Goal: Task Accomplishment & Management: Manage account settings

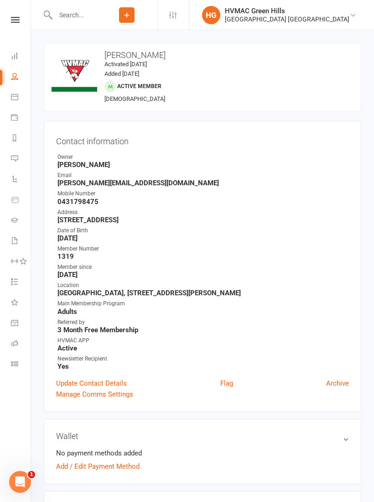
click at [329, 169] on ul "Owner Liana Hammersley Email adam_frey@outlook.com Mobile Number 0431798475 Add…" at bounding box center [202, 262] width 293 height 218
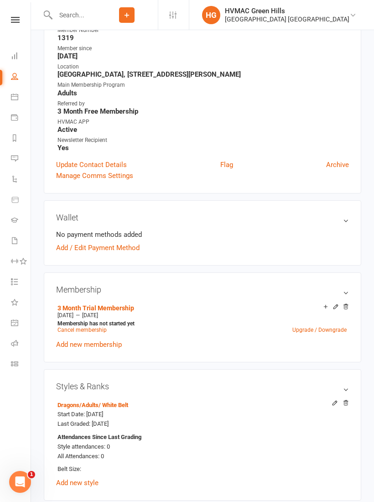
scroll to position [212, 0]
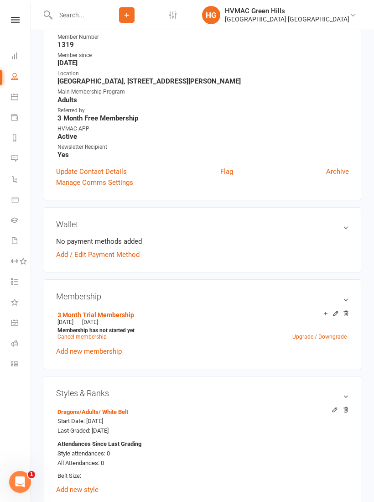
click at [81, 10] on input "text" at bounding box center [73, 15] width 43 height 13
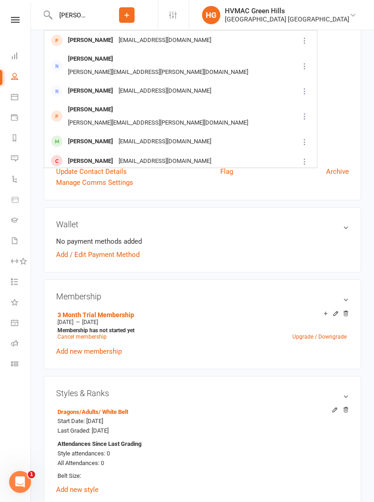
type input "Hayson"
click at [122, 41] on div "kwongkinma@gmail.com" at bounding box center [165, 40] width 98 height 13
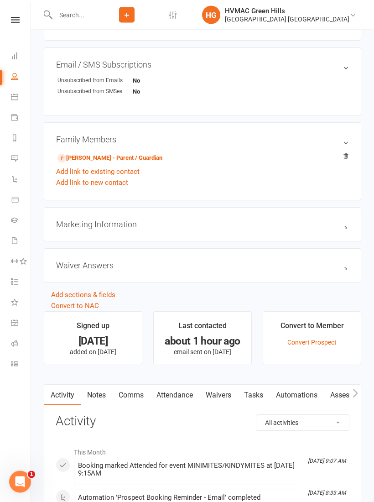
scroll to position [538, 0]
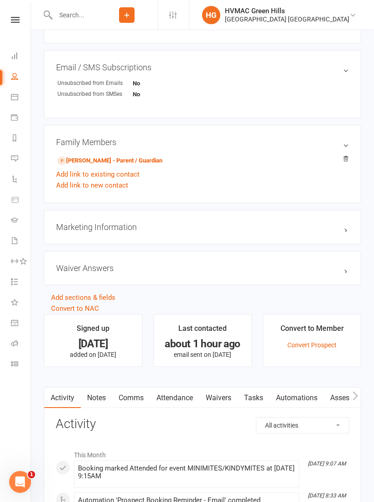
click at [129, 162] on link "Kenneth Ma - Parent / Guardian" at bounding box center [110, 161] width 105 height 10
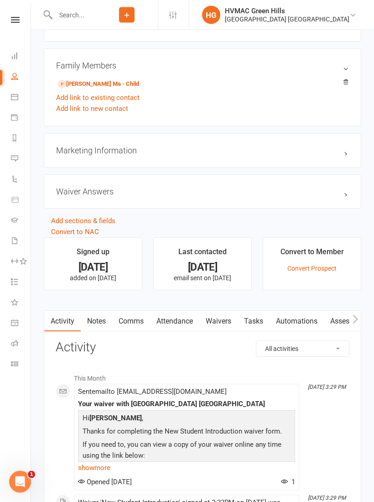
click at [227, 318] on link "Waivers" at bounding box center [218, 321] width 38 height 21
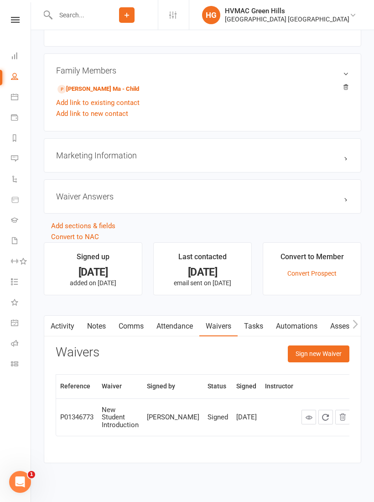
click at [330, 353] on button "Sign new Waiver" at bounding box center [319, 353] width 62 height 16
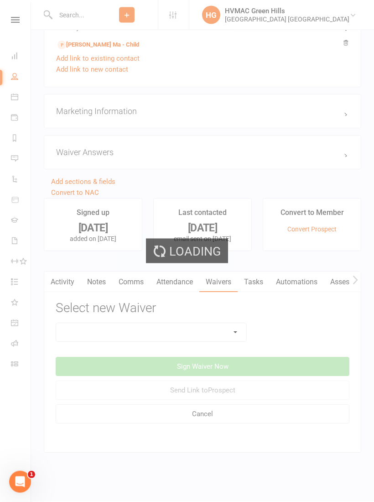
scroll to position [661, 0]
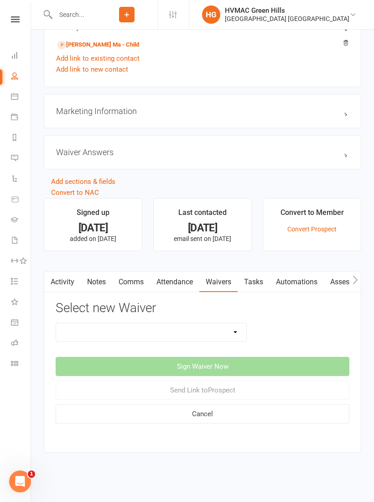
click at [239, 330] on select "3 months free Membership 8 Week Fitness Challenge Basic Membership Form Cancell…" at bounding box center [151, 333] width 190 height 18
select select "5631"
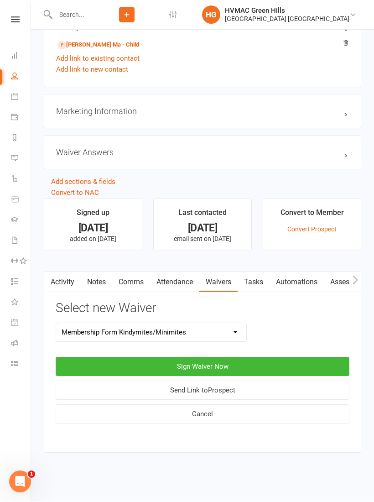
click at [251, 357] on button "Sign Waiver Now" at bounding box center [203, 366] width 294 height 19
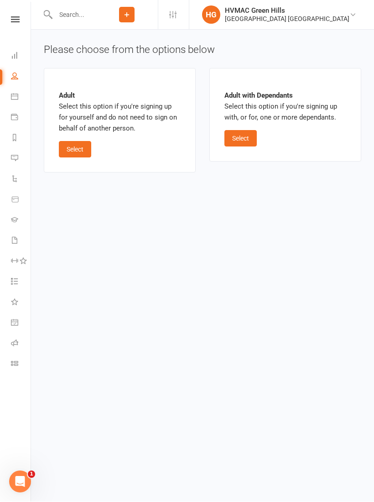
click at [248, 132] on button "Select" at bounding box center [241, 139] width 32 height 16
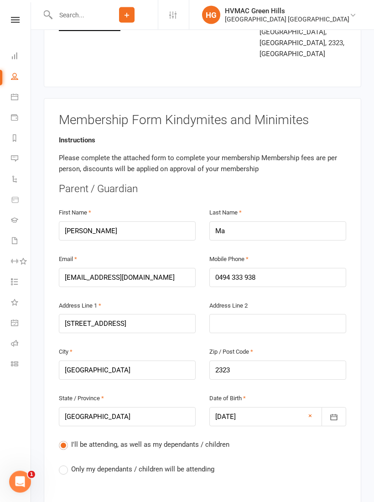
scroll to position [128, 0]
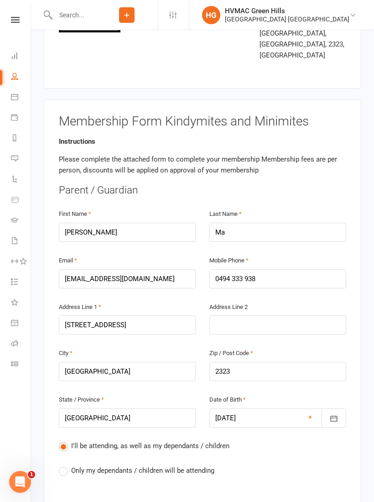
click at [80, 465] on span "Only my dependants / children will be attending" at bounding box center [142, 470] width 143 height 10
click at [65, 465] on input "Only my dependants / children will be attending" at bounding box center [62, 465] width 6 height 0
radio input "true"
radio input "false"
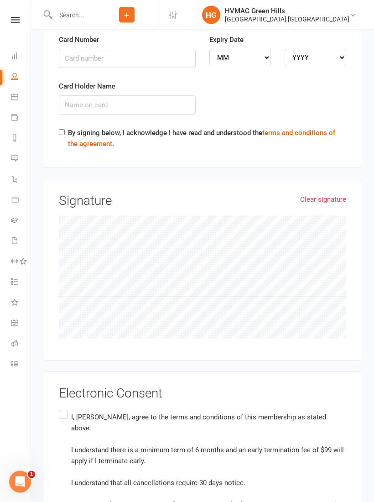
scroll to position [2137, 0]
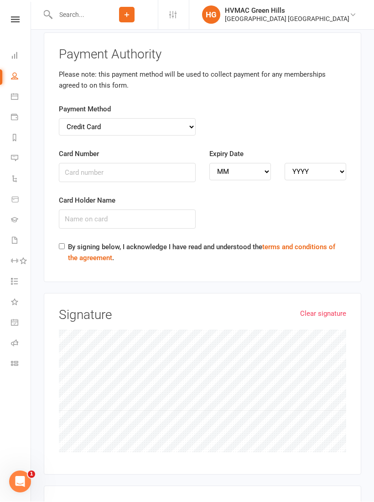
click at [329, 309] on link "Clear signature" at bounding box center [323, 314] width 46 height 11
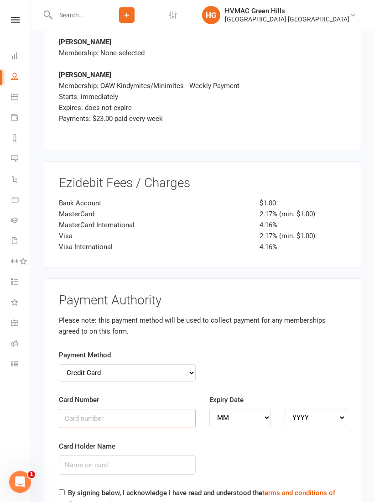
click at [146, 409] on input "Card Number" at bounding box center [127, 418] width 137 height 19
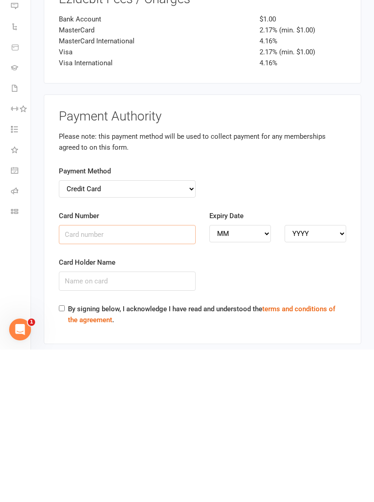
click at [117, 377] on input "Card Number" at bounding box center [127, 386] width 137 height 19
type input "4017954235182293"
click at [246, 377] on select "MM 01 02 03 04 05 06 07 08 09 10 11 12" at bounding box center [240, 385] width 62 height 17
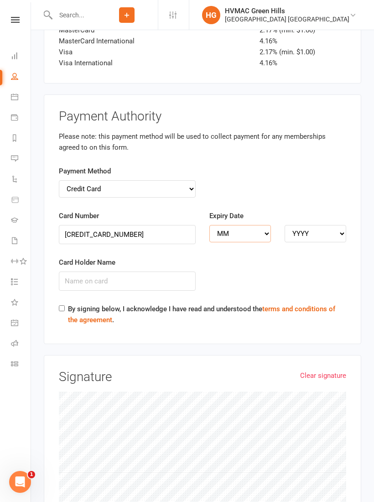
select select "06"
click at [323, 225] on select "YYYY 2025 2026 2027 2028 2029 2030 2031 2032 2033 2034" at bounding box center [316, 233] width 62 height 17
click at [322, 225] on select "YYYY 2025 2026 2027 2028 2029 2030 2031 2032 2033 2034" at bounding box center [316, 233] width 62 height 17
select select "2028"
click at [128, 272] on input "Card Holder Name" at bounding box center [127, 281] width 137 height 19
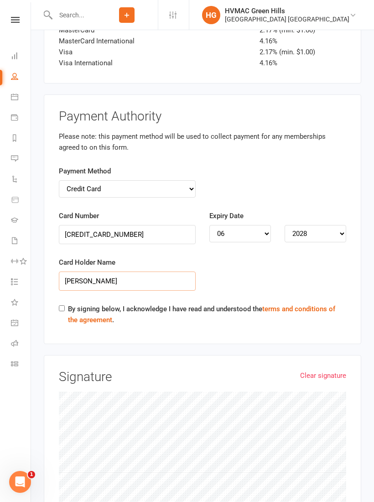
type input "Kwong Kin Ma"
click at [63, 305] on input "By signing below, I acknowledge I have read and understood the terms and condit…" at bounding box center [62, 308] width 6 height 6
checkbox input "true"
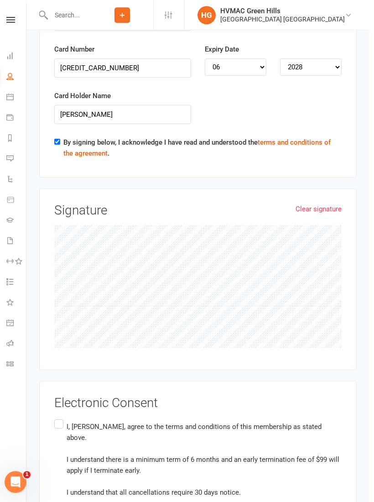
scroll to position [2259, 0]
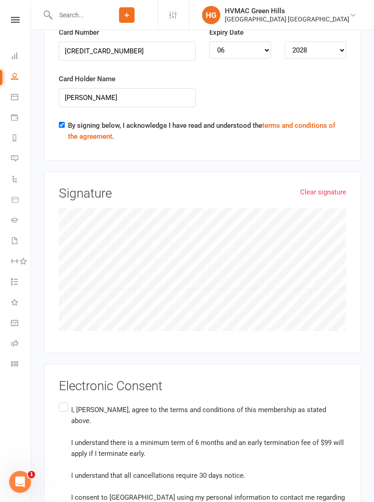
click at [68, 401] on label "I, Kenneth Ma, agree to the terms and conditions of this membership as stated a…" at bounding box center [203, 459] width 288 height 116
click at [65, 401] on input "I, Kenneth Ma, agree to the terms and conditions of this membership as stated a…" at bounding box center [62, 401] width 6 height 0
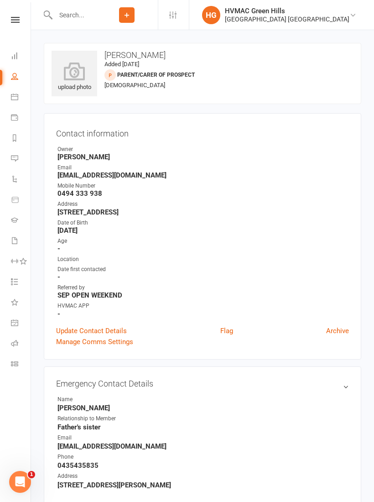
click at [29, 21] on link at bounding box center [15, 20] width 32 height 6
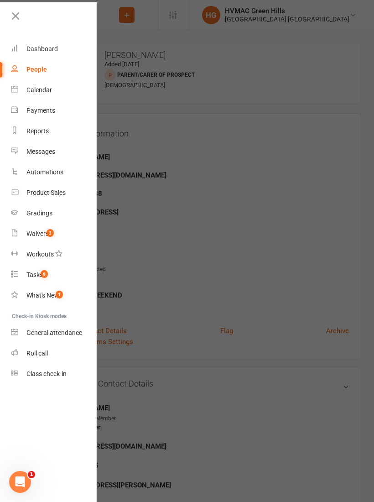
click at [36, 42] on link "Dashboard" at bounding box center [54, 49] width 86 height 21
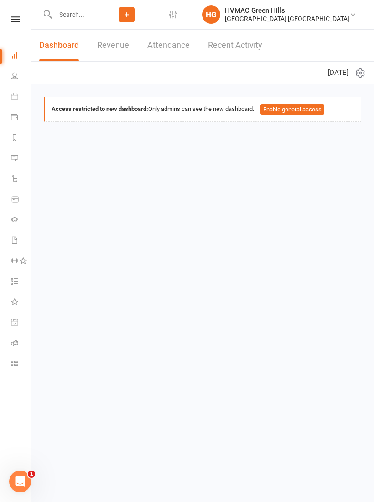
scroll to position [0, 0]
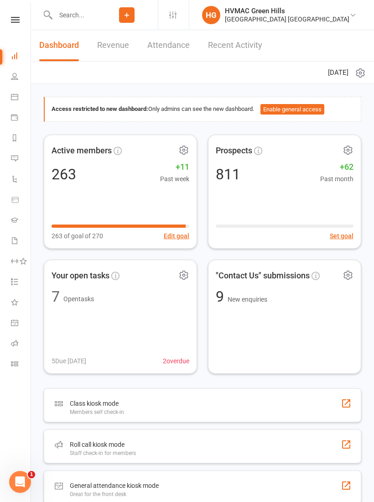
click at [7, 21] on link at bounding box center [15, 20] width 32 height 6
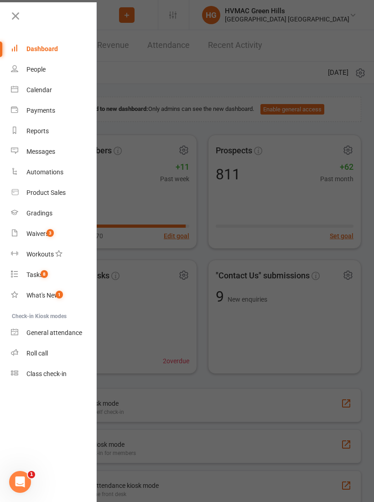
click at [45, 97] on link "Calendar" at bounding box center [54, 90] width 86 height 21
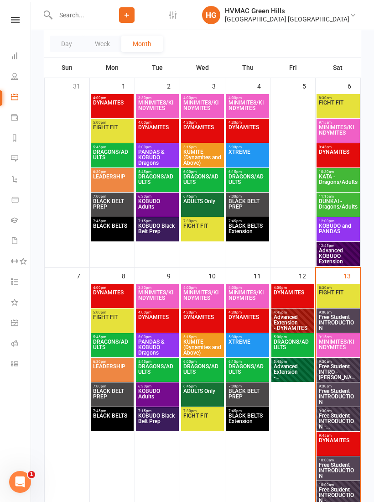
scroll to position [126, 0]
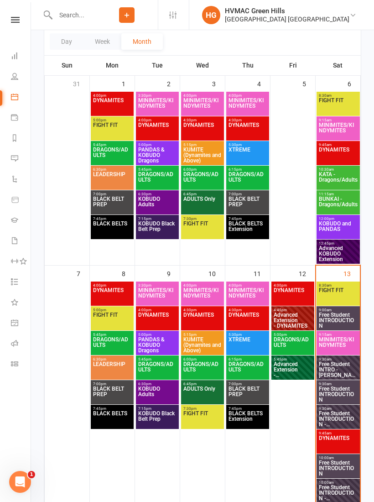
click at [340, 347] on span "MINIMITES/KINDYMITES" at bounding box center [339, 345] width 40 height 16
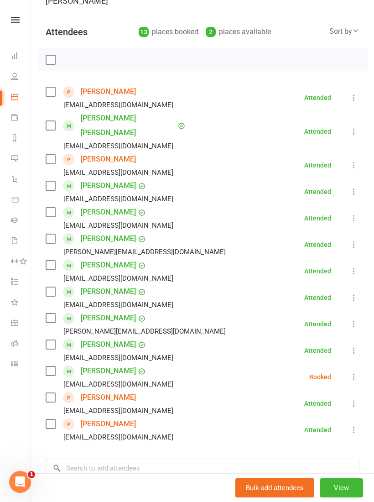
scroll to position [97, 0]
click at [109, 152] on link "[PERSON_NAME]" at bounding box center [108, 159] width 55 height 15
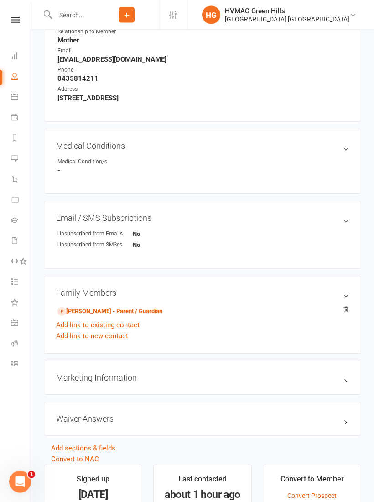
scroll to position [392, 0]
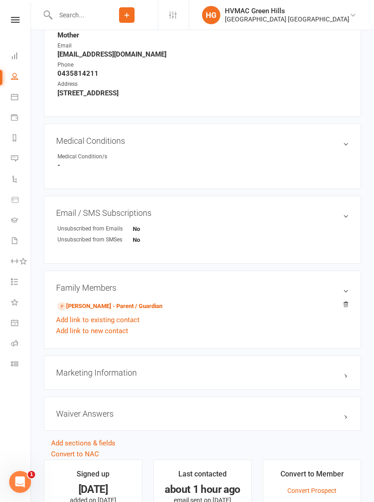
click at [158, 304] on link "Rebecca Crosland - Parent / Guardian" at bounding box center [110, 307] width 105 height 10
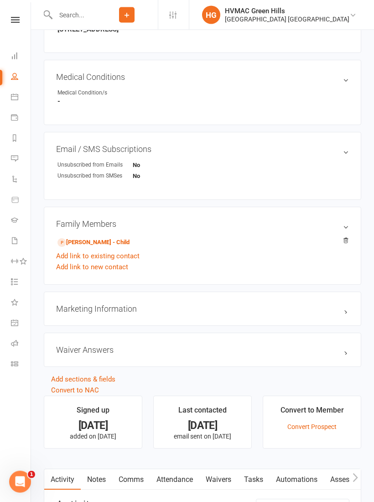
scroll to position [457, 0]
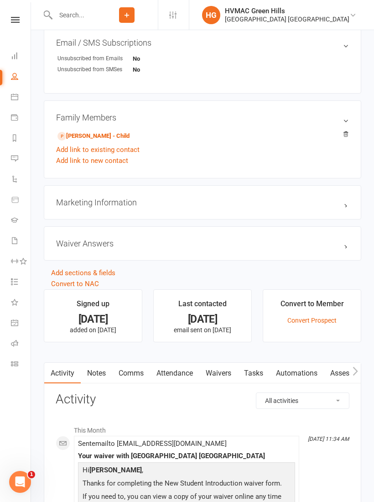
click at [220, 370] on link "Waivers" at bounding box center [218, 373] width 38 height 21
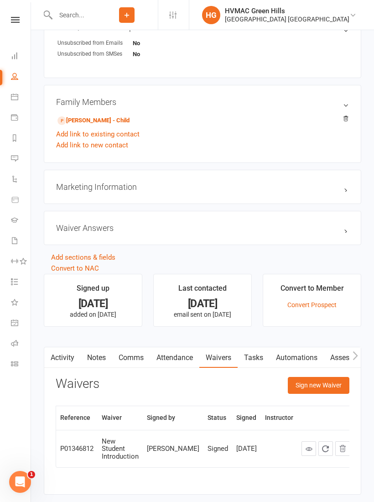
click at [320, 383] on button "Sign new Waiver" at bounding box center [319, 385] width 62 height 16
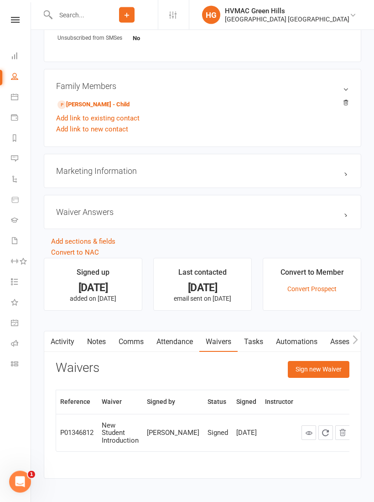
scroll to position [596, 0]
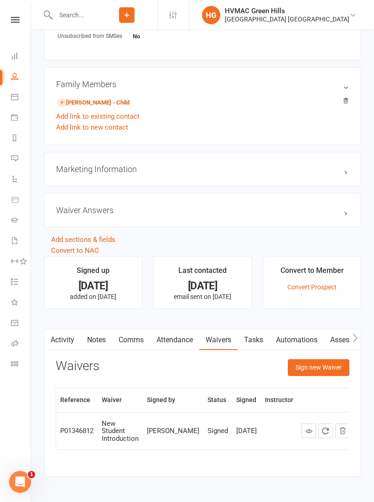
click at [330, 366] on button "Sign new Waiver" at bounding box center [319, 367] width 62 height 16
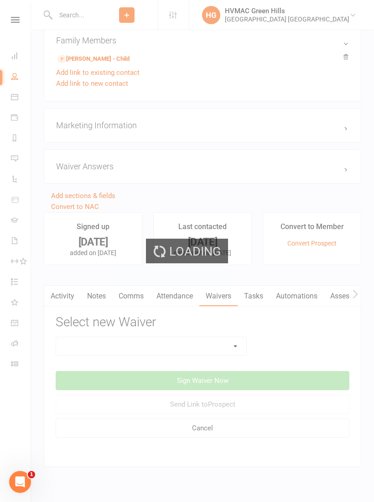
scroll to position [645, 0]
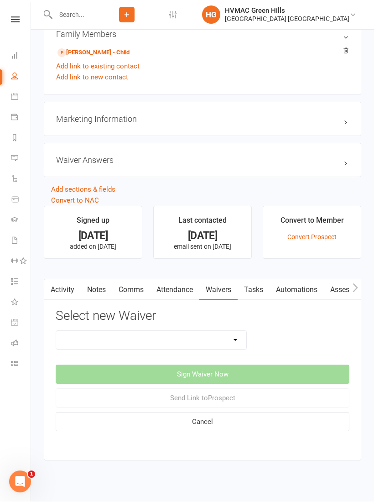
click at [233, 344] on select "3 months free Membership 8 Week Fitness Challenge Basic Membership Form Cancell…" at bounding box center [151, 340] width 190 height 18
select select "5631"
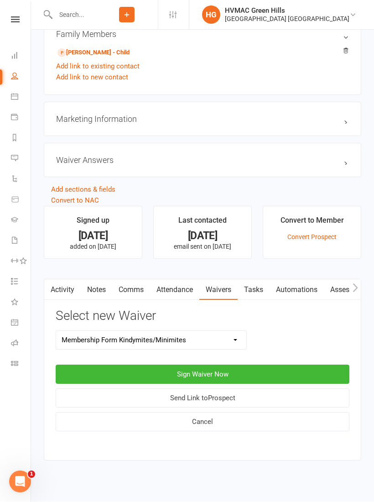
click at [231, 374] on button "Sign Waiver Now" at bounding box center [203, 374] width 294 height 19
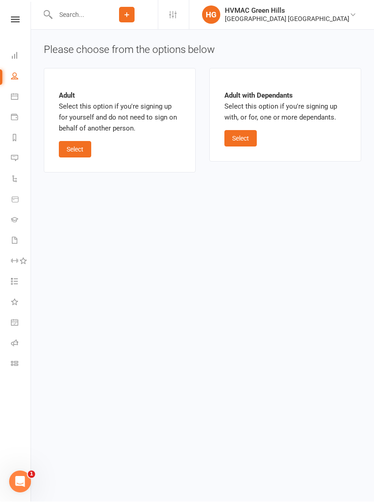
click at [248, 136] on button "Select" at bounding box center [241, 139] width 32 height 16
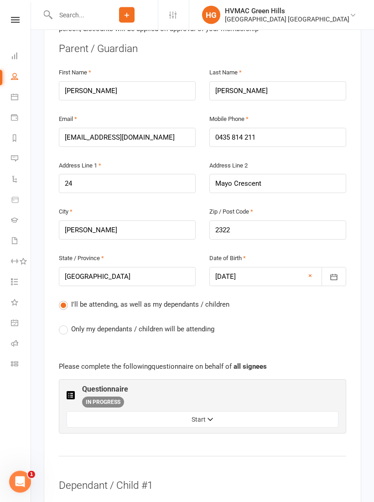
click at [66, 324] on label "Only my dependants / children will be attending" at bounding box center [137, 329] width 156 height 11
click at [65, 324] on input "Only my dependants / children will be attending" at bounding box center [62, 324] width 6 height 0
radio input "true"
radio input "false"
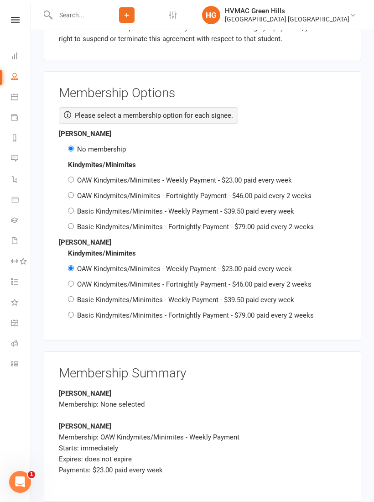
scroll to position [1540, 0]
click at [82, 223] on label "Basic Kindymites/Minimites - Fortnightly Payment - $79.00 paid every 2 weeks" at bounding box center [195, 227] width 237 height 8
click at [74, 224] on input "Basic Kindymites/Minimites - Fortnightly Payment - $79.00 paid every 2 weeks" at bounding box center [71, 227] width 6 height 6
radio input "true"
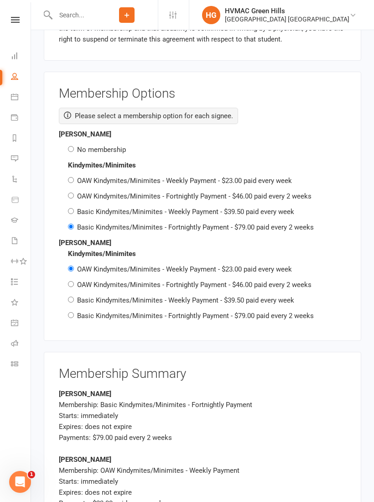
click at [72, 129] on div "[PERSON_NAME] No membership" at bounding box center [203, 142] width 288 height 26
click at [71, 146] on input "No membership" at bounding box center [71, 149] width 6 height 6
radio input "true"
radio input "false"
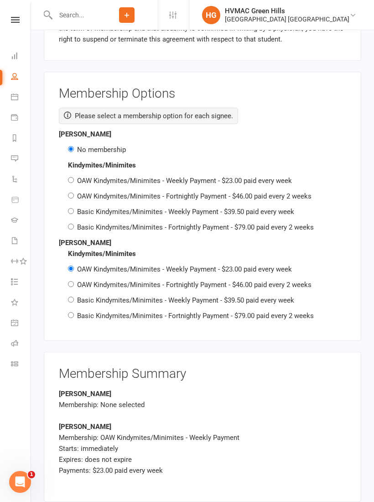
click at [70, 281] on input "OAW Kindymites/Minimites - Fortnightly Payment - $46.00 paid every 2 weeks" at bounding box center [71, 284] width 6 height 6
radio input "true"
radio input "false"
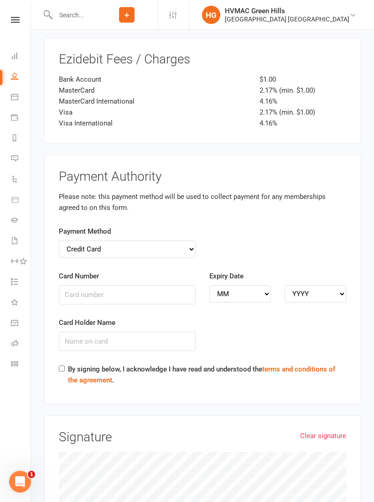
scroll to position [1984, 0]
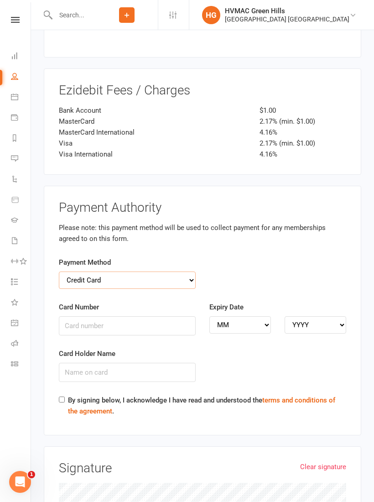
click at [163, 272] on select "Credit Card Bank Account" at bounding box center [127, 280] width 137 height 17
select select "bank_account"
click at [104, 316] on input "BSB" at bounding box center [127, 325] width 137 height 19
type input "637000"
click at [267, 316] on input "Account Number" at bounding box center [277, 325] width 137 height 19
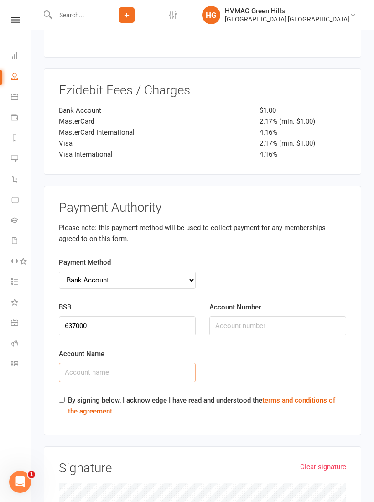
click at [89, 363] on input "Account Name" at bounding box center [127, 372] width 137 height 19
type input "[PERSON_NAME]"
click at [253, 316] on input "Account Number" at bounding box center [277, 325] width 137 height 19
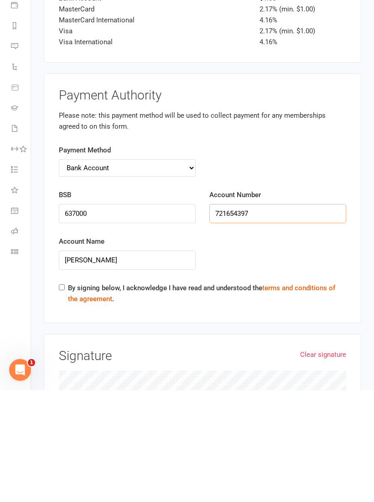
type input "721654397"
click at [63, 397] on input "By signing below, I acknowledge I have read and understood the terms and condit…" at bounding box center [62, 400] width 6 height 6
checkbox input "true"
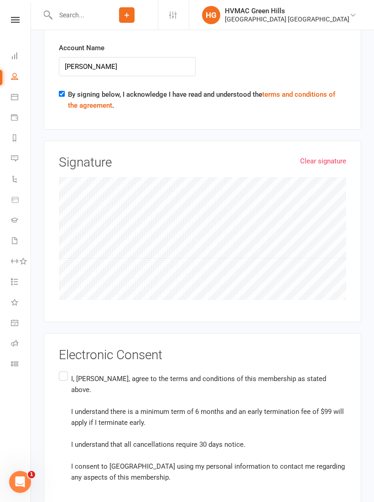
scroll to position [2299, 0]
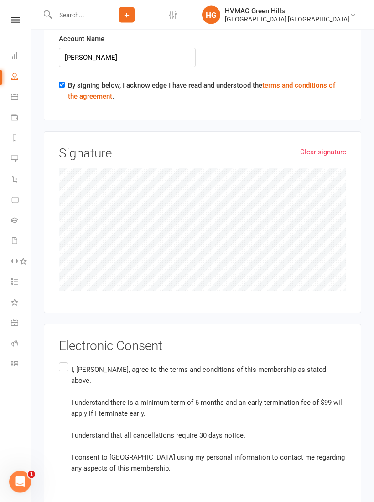
click at [64, 361] on label "I, [PERSON_NAME], agree to the terms and conditions of this membership as state…" at bounding box center [203, 419] width 288 height 116
click at [64, 361] on input "I, [PERSON_NAME], agree to the terms and conditions of this membership as state…" at bounding box center [62, 361] width 6 height 0
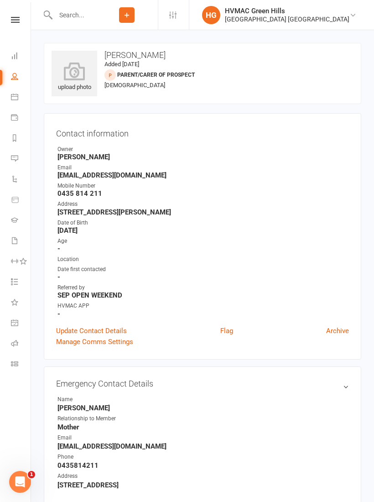
click at [18, 17] on icon at bounding box center [15, 20] width 9 height 6
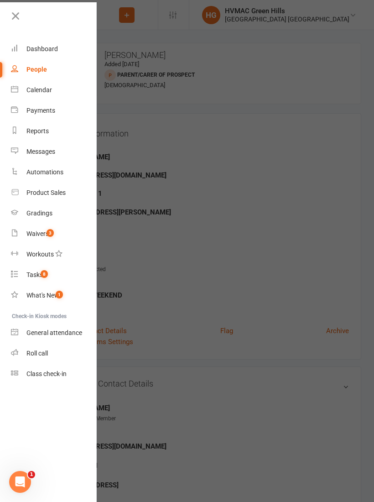
click at [39, 231] on div "Waivers" at bounding box center [37, 233] width 22 height 7
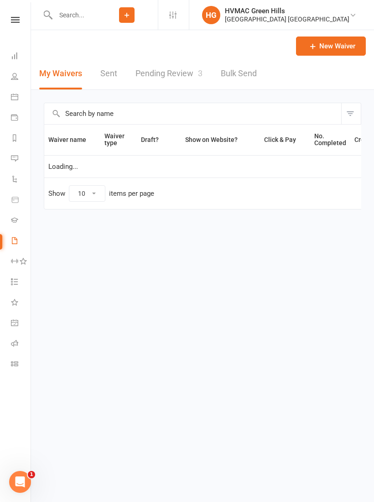
select select "100"
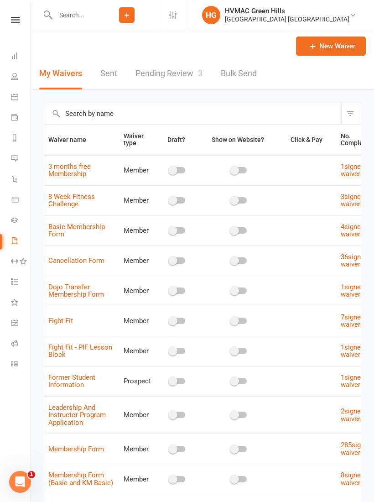
click at [179, 75] on link "Pending Review 3" at bounding box center [169, 73] width 67 height 31
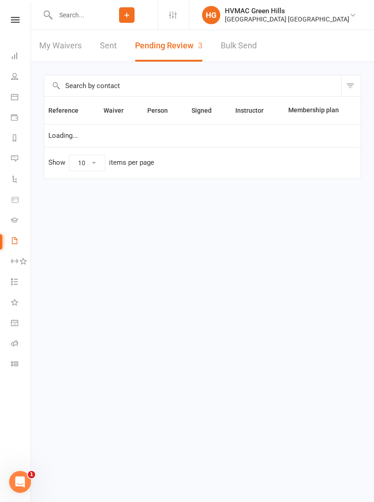
select select "100"
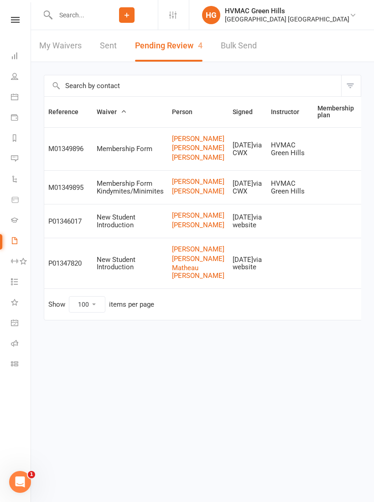
click at [362, 196] on link "Review" at bounding box center [380, 187] width 36 height 16
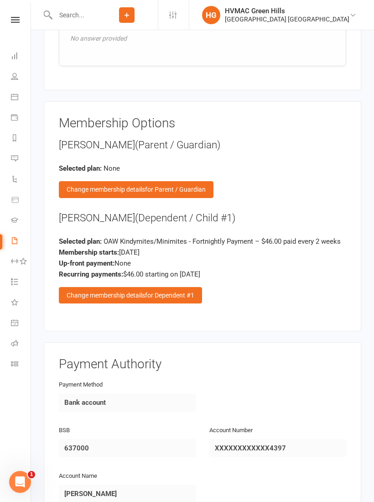
scroll to position [1214, 0]
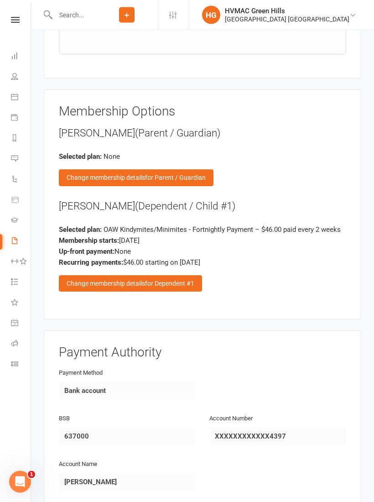
click at [189, 280] on span "for Dependent #1" at bounding box center [169, 283] width 49 height 7
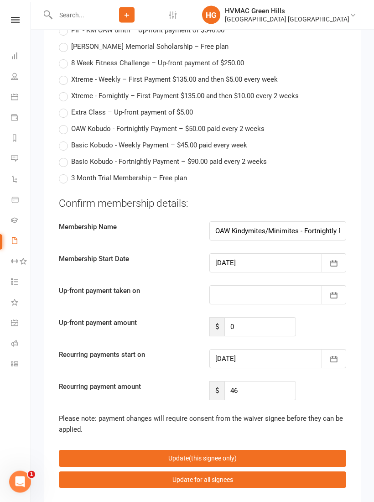
scroll to position [2137, 0]
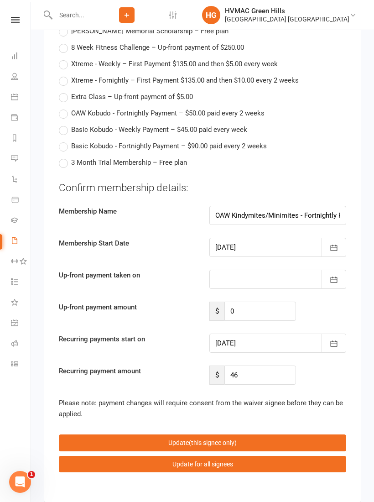
click at [338, 339] on icon "button" at bounding box center [334, 343] width 9 height 9
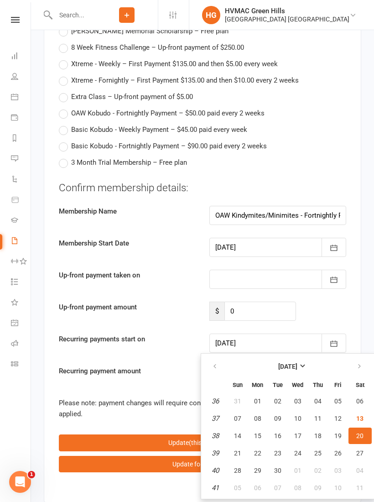
click at [240, 432] on span "14" at bounding box center [237, 435] width 7 height 7
type input "[DATE]"
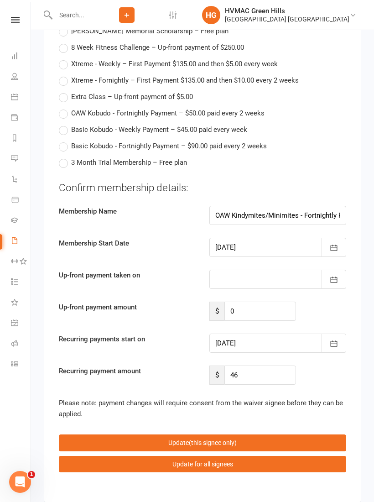
click at [332, 243] on icon "button" at bounding box center [334, 247] width 9 height 9
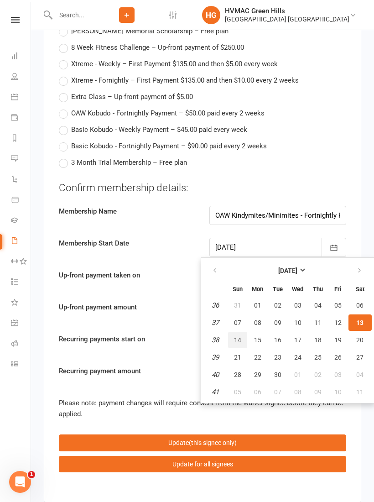
click at [239, 336] on span "14" at bounding box center [237, 339] width 7 height 7
type input "[DATE]"
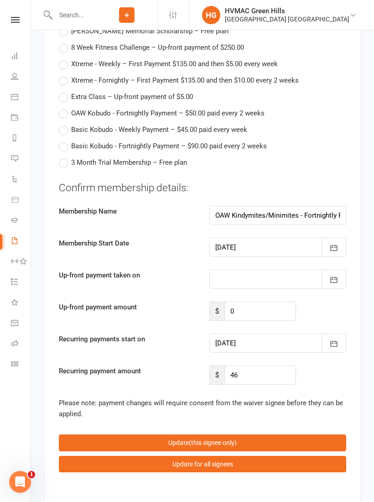
click at [340, 334] on button "button" at bounding box center [334, 343] width 25 height 19
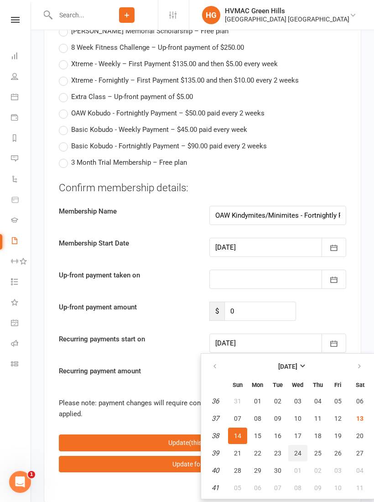
click at [297, 450] on span "24" at bounding box center [297, 453] width 7 height 7
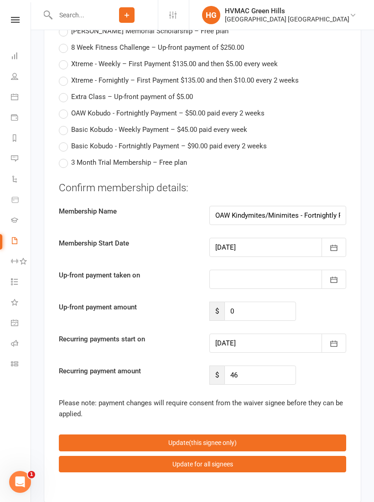
type input "[DATE]"
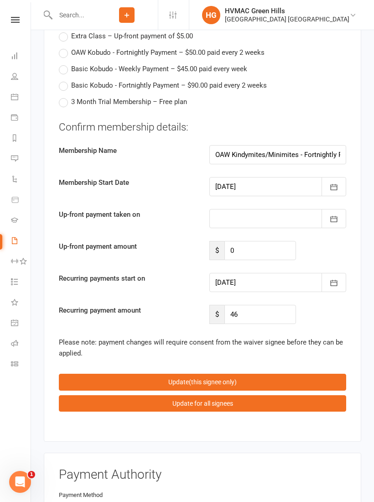
click at [211, 374] on button "Update (this signee only)" at bounding box center [203, 382] width 288 height 16
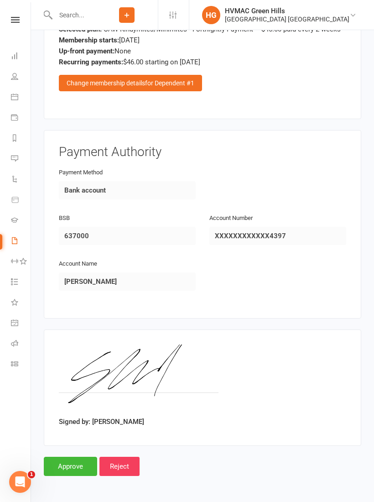
scroll to position [1359, 0]
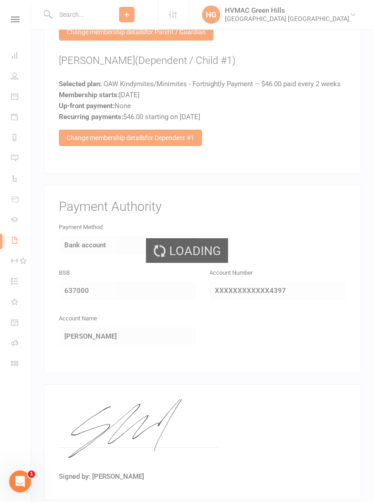
select select "100"
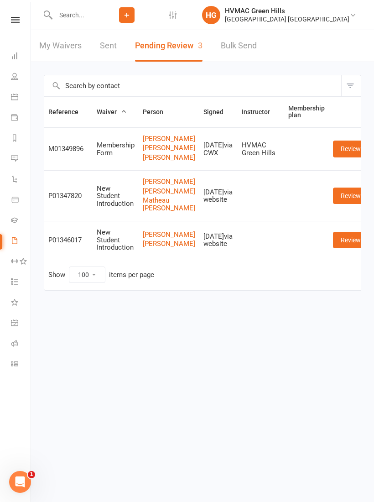
click at [66, 15] on input "text" at bounding box center [73, 15] width 43 height 13
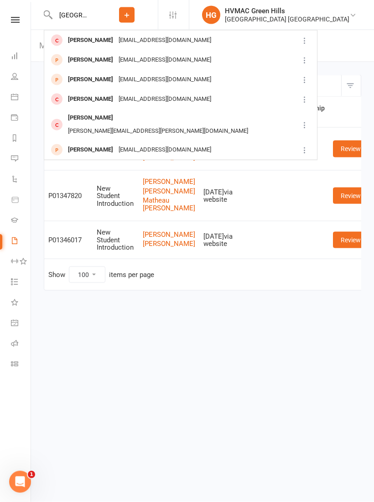
type input "[GEOGRAPHIC_DATA]"
click at [135, 40] on div "[EMAIL_ADDRESS][DOMAIN_NAME]" at bounding box center [165, 40] width 98 height 13
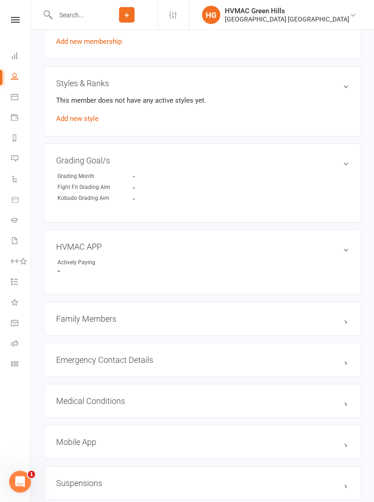
scroll to position [532, 0]
click at [183, 441] on h3 "Mobile App" at bounding box center [202, 442] width 293 height 10
click at [95, 463] on div at bounding box center [91, 460] width 16 height 6
click at [83, 459] on input "checkbox" at bounding box center [83, 459] width 0 height 0
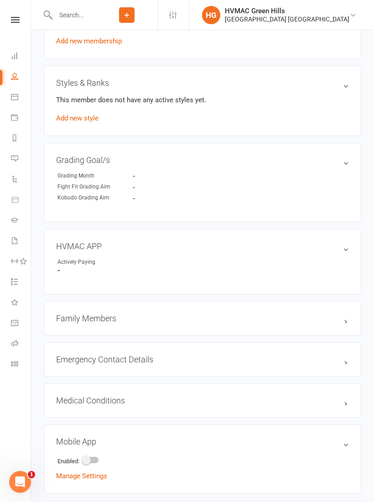
checkbox input "true"
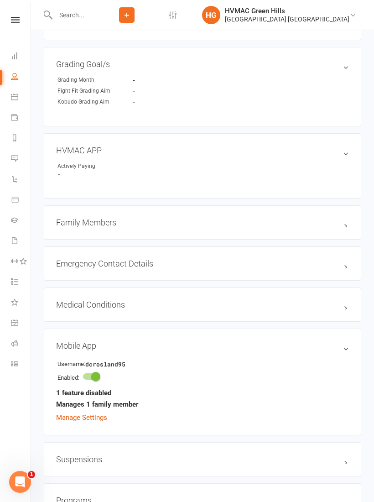
click at [93, 422] on link "Manage Settings" at bounding box center [81, 417] width 51 height 8
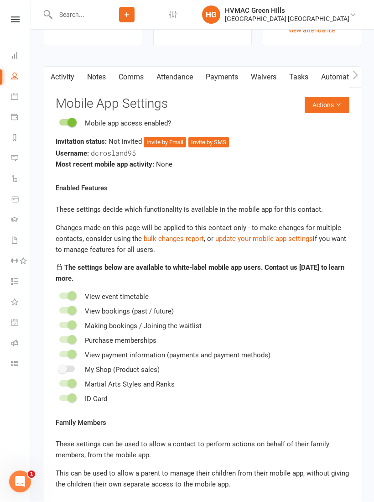
scroll to position [1350, 0]
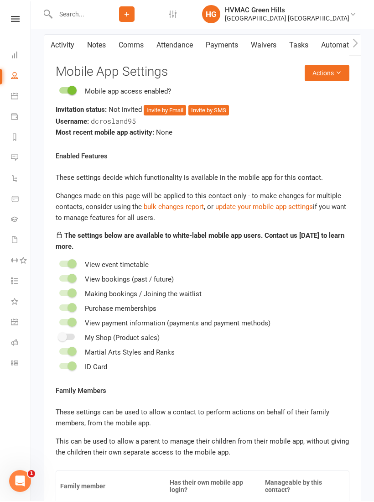
click at [162, 117] on button "Invite by Email" at bounding box center [165, 111] width 42 height 11
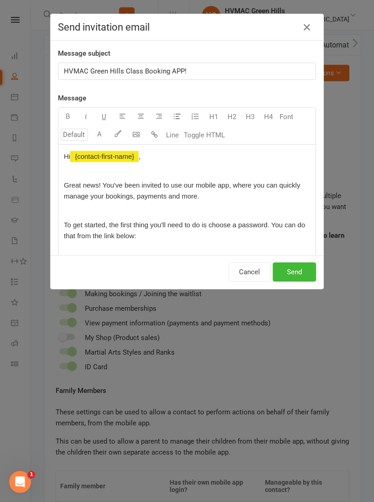
click at [292, 272] on button "Send" at bounding box center [294, 271] width 43 height 19
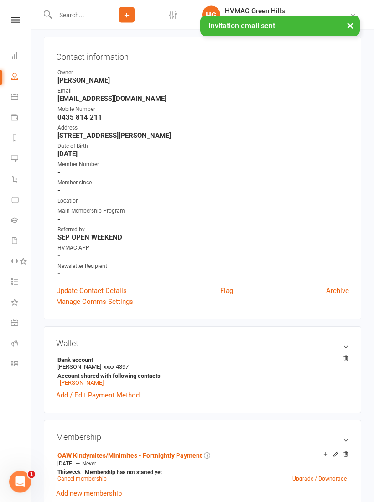
scroll to position [0, 0]
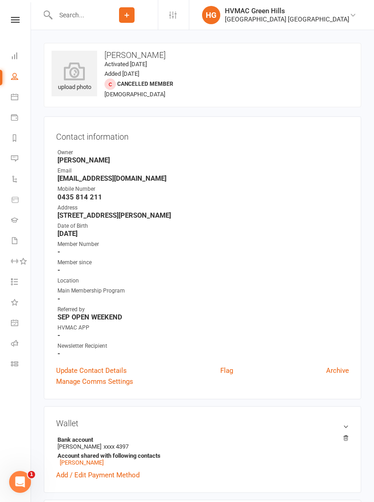
click at [65, 16] on input "text" at bounding box center [73, 15] width 43 height 13
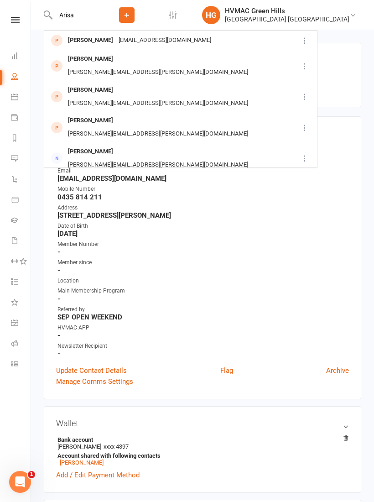
type input "Arisa"
click at [98, 41] on div "[PERSON_NAME]" at bounding box center [90, 40] width 51 height 13
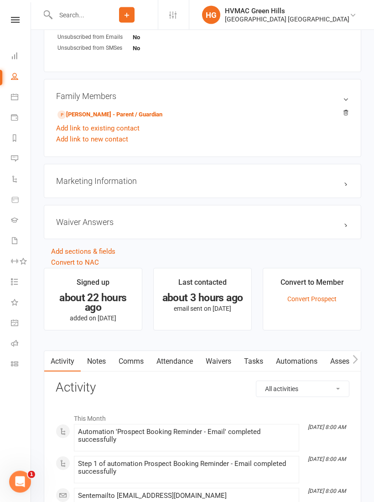
scroll to position [584, 0]
click at [139, 111] on link "[PERSON_NAME] - Parent / Guardian" at bounding box center [110, 115] width 105 height 10
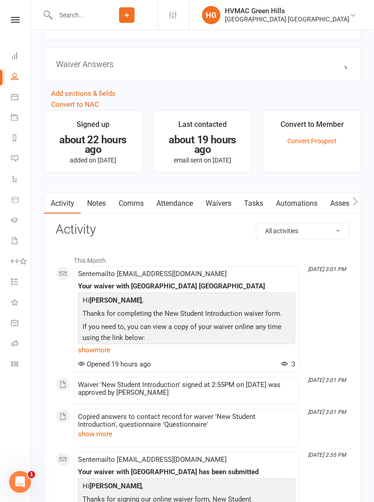
click at [228, 204] on link "Waivers" at bounding box center [218, 203] width 38 height 21
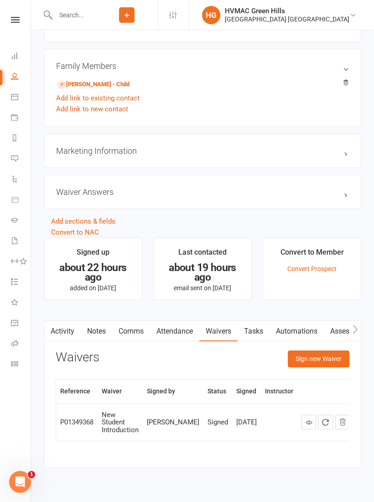
scroll to position [628, 0]
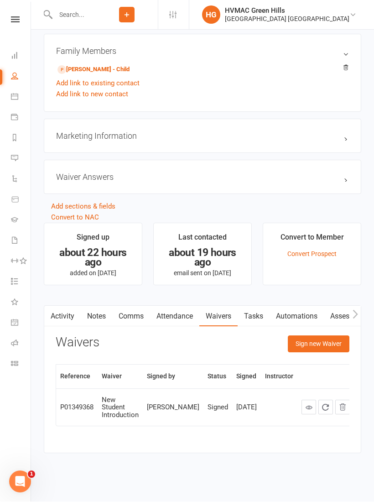
click at [325, 343] on button "Sign new Waiver" at bounding box center [319, 344] width 62 height 16
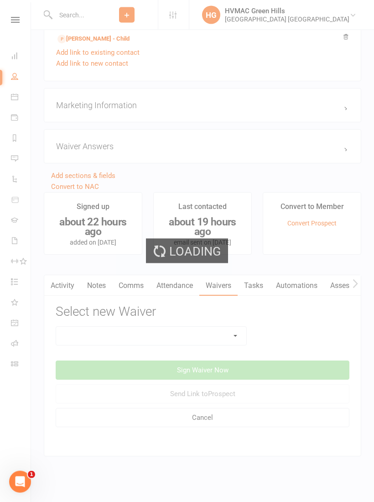
scroll to position [670, 0]
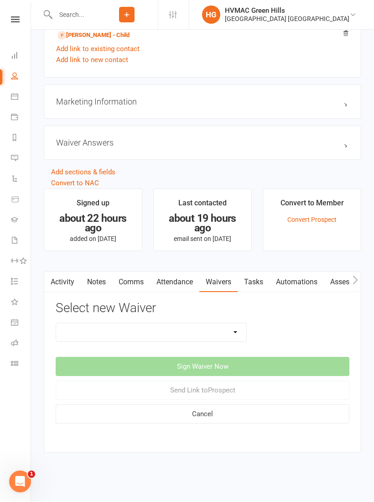
click at [234, 328] on select "3 months free Membership 8 Week Fitness Challenge Basic Membership Form Cancell…" at bounding box center [151, 333] width 190 height 18
select select "5631"
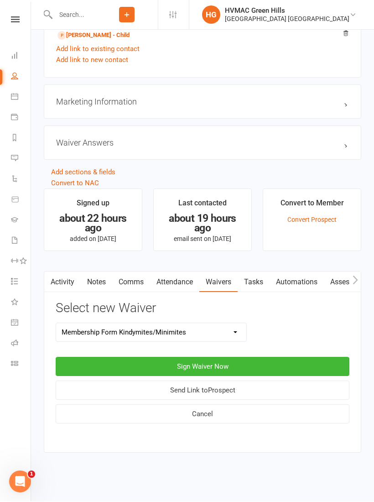
click at [253, 357] on button "Sign Waiver Now" at bounding box center [203, 366] width 294 height 19
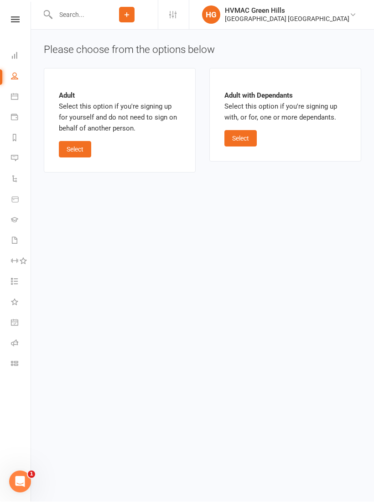
click at [250, 135] on button "Select" at bounding box center [241, 139] width 32 height 16
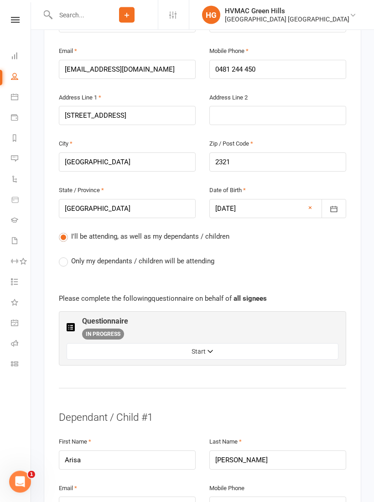
click at [66, 256] on label "Only my dependants / children will be attending" at bounding box center [137, 261] width 156 height 11
click at [65, 256] on input "Only my dependants / children will be attending" at bounding box center [62, 256] width 6 height 0
radio input "true"
radio input "false"
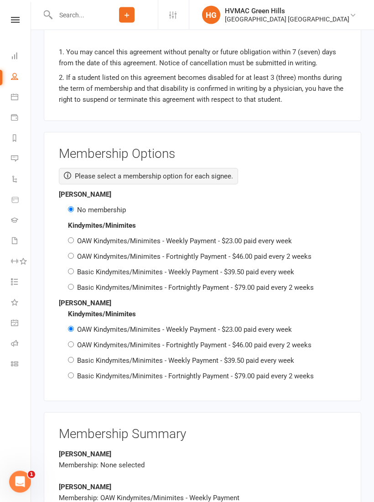
scroll to position [1480, 0]
click at [216, 309] on div "Kindymites/Minimites OAW Kindymites/Minimites - Weekly Payment - $23.00 paid ev…" at bounding box center [203, 345] width 288 height 73
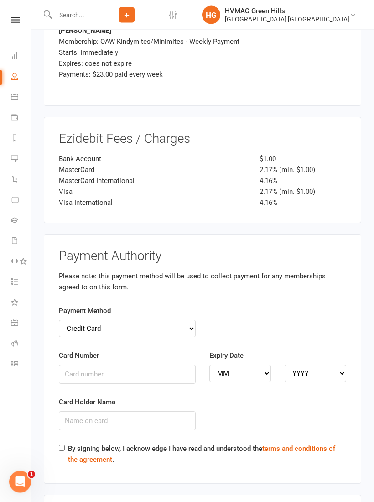
scroll to position [1936, 0]
click at [94, 320] on select "Credit Card Bank Account" at bounding box center [127, 328] width 137 height 17
click at [147, 364] on input "BSB" at bounding box center [127, 373] width 137 height 19
click at [180, 319] on select "Credit Card Bank Account" at bounding box center [127, 327] width 137 height 17
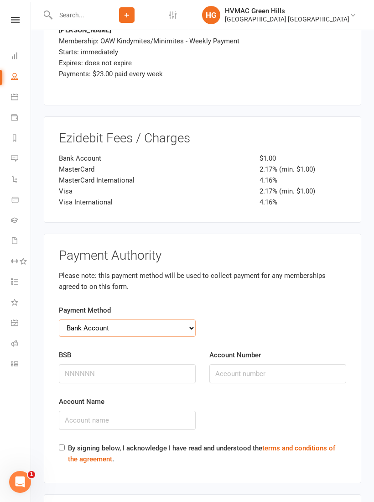
select select "credit_card"
click at [143, 364] on input "Card Number" at bounding box center [127, 373] width 137 height 19
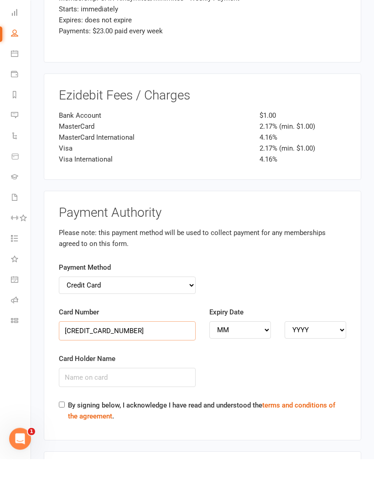
type input "[CREDIT_CARD_NUMBER]"
click at [242, 365] on select "MM 01 02 03 04 05 06 07 08 09 10 11 12" at bounding box center [240, 373] width 62 height 17
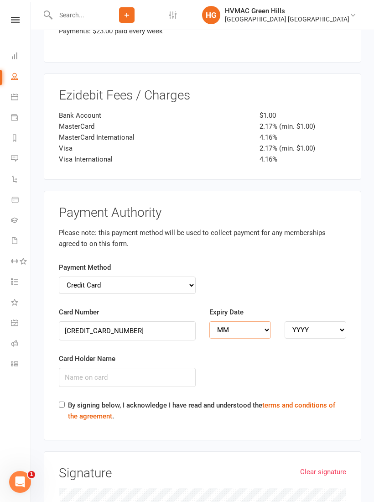
select select "09"
click at [315, 321] on select "YYYY 2025 2026 2027 2028 2029 2030 2031 2032 2033 2034" at bounding box center [316, 329] width 62 height 17
select select "2028"
click at [111, 368] on input "Card Holder Name" at bounding box center [127, 377] width 137 height 19
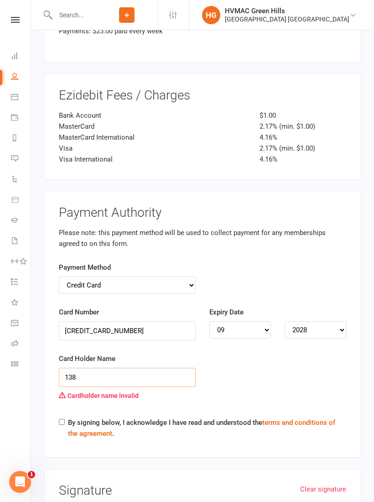
click at [163, 368] on input "138" at bounding box center [127, 377] width 137 height 19
type input "1"
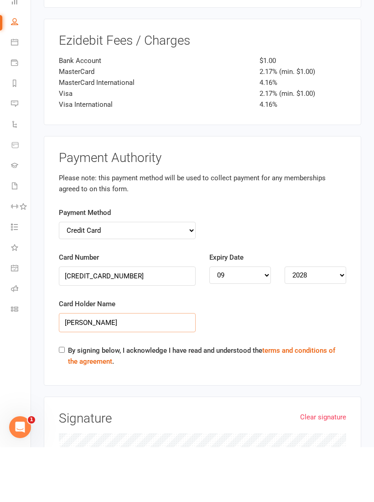
type input "[PERSON_NAME]"
click at [63, 402] on input "By signing below, I acknowledge I have read and understood the terms and condit…" at bounding box center [62, 405] width 6 height 6
checkbox input "true"
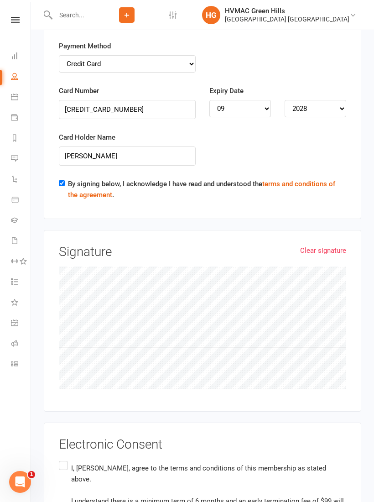
scroll to position [2183, 0]
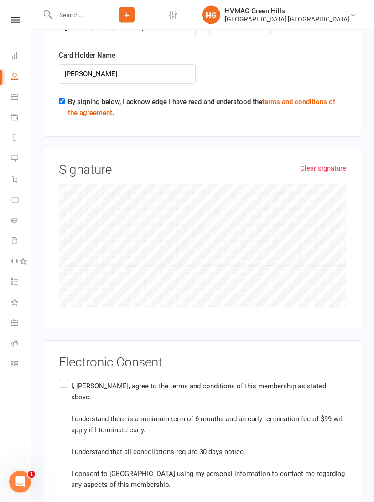
click at [67, 377] on label "I, [PERSON_NAME], agree to the terms and conditions of this membership as state…" at bounding box center [203, 435] width 288 height 116
click at [65, 377] on input "I, [PERSON_NAME], agree to the terms and conditions of this membership as state…" at bounding box center [62, 377] width 6 height 0
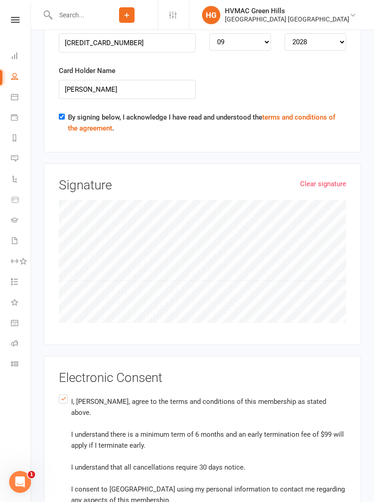
scroll to position [2288, 0]
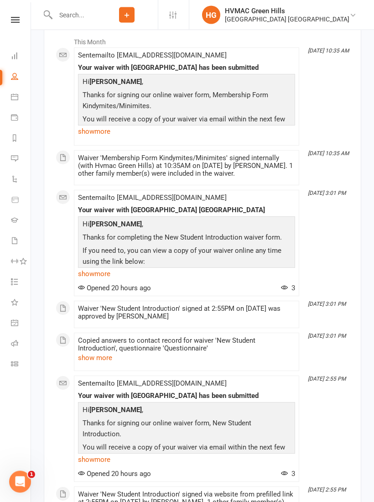
scroll to position [960, 0]
click at [19, 17] on icon at bounding box center [15, 20] width 9 height 6
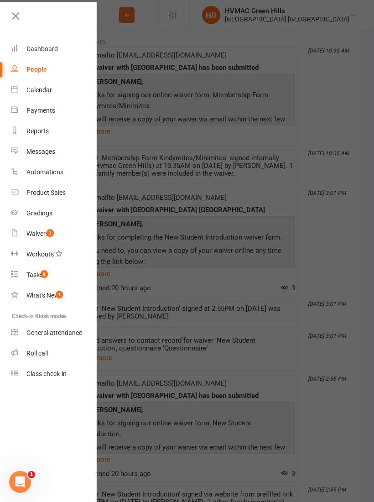
click at [39, 232] on div "Waivers" at bounding box center [37, 233] width 22 height 7
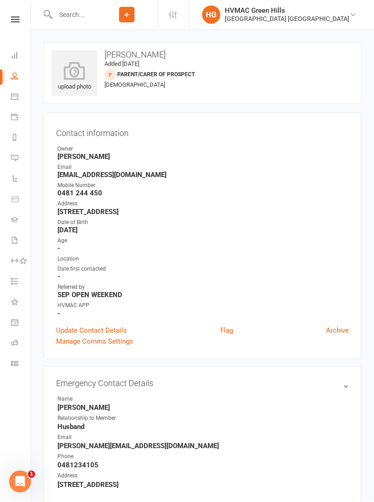
select select "100"
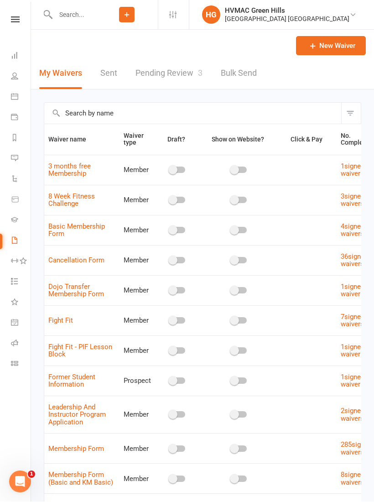
scroll to position [0, 0]
click at [180, 76] on link "Pending Review 3" at bounding box center [169, 73] width 67 height 31
select select "100"
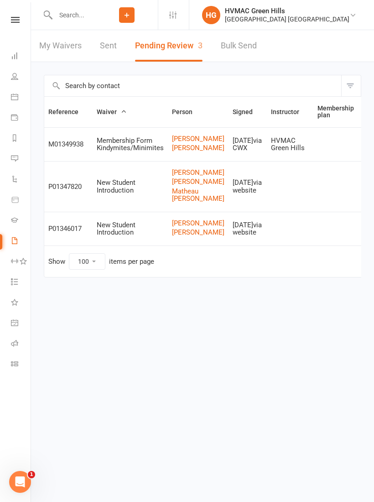
click at [362, 150] on link "Review" at bounding box center [380, 144] width 36 height 16
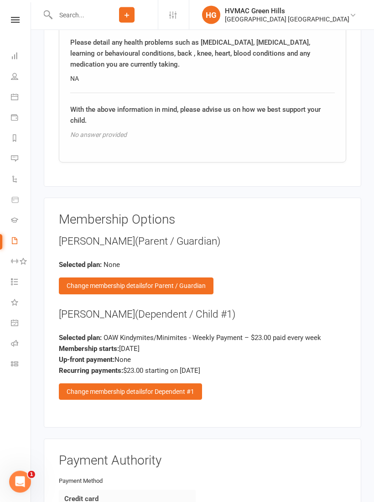
click at [184, 388] on span "for Dependent #1" at bounding box center [169, 391] width 49 height 7
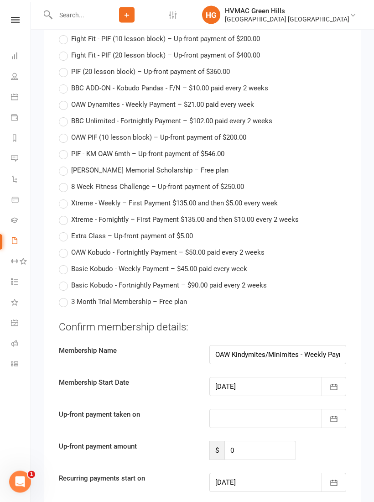
scroll to position [1998, 0]
click at [335, 382] on icon "button" at bounding box center [334, 386] width 9 height 9
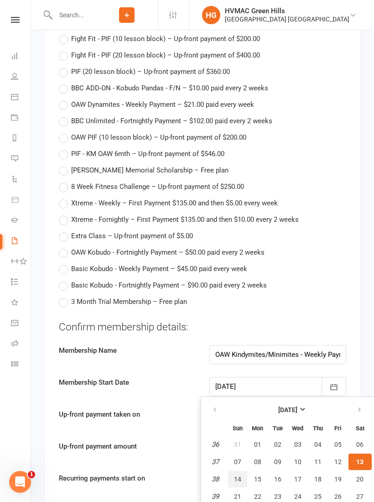
click at [241, 476] on span "14" at bounding box center [237, 479] width 7 height 7
type input "[DATE]"
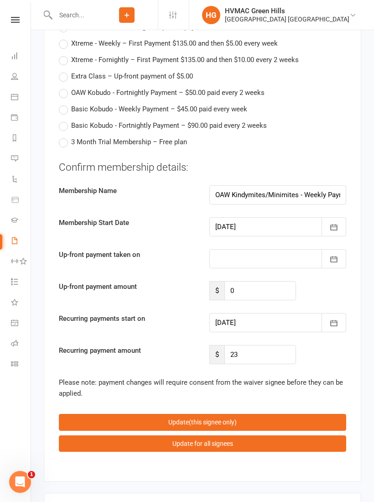
click at [338, 319] on icon "button" at bounding box center [334, 323] width 9 height 9
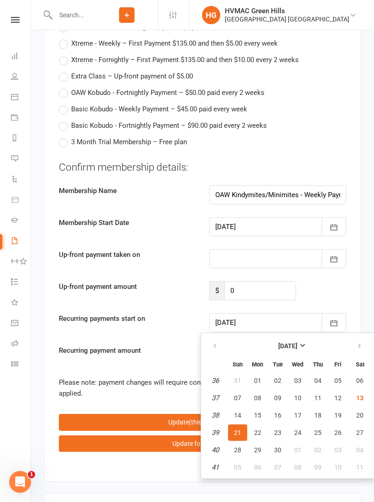
click at [299, 429] on span "24" at bounding box center [297, 432] width 7 height 7
type input "[DATE]"
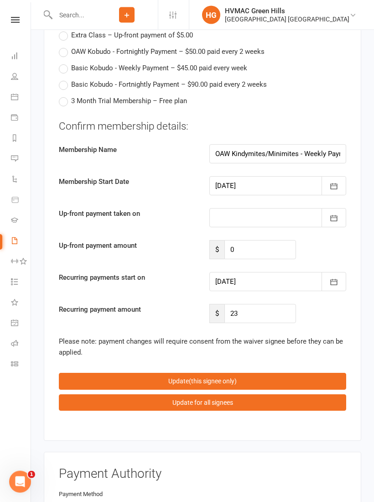
scroll to position [2208, 0]
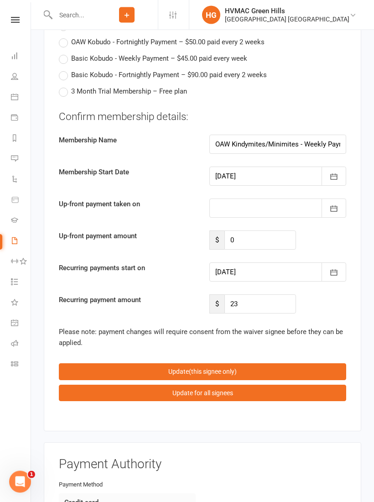
click at [218, 368] on span "(this signee only)" at bounding box center [213, 371] width 48 height 7
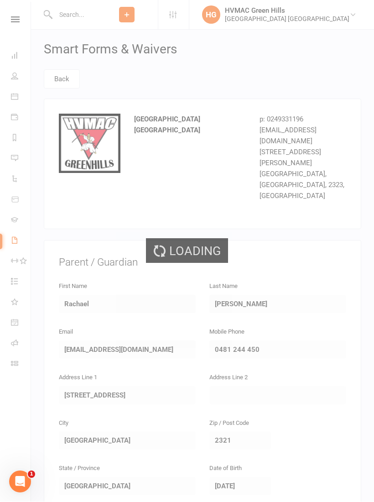
select select "100"
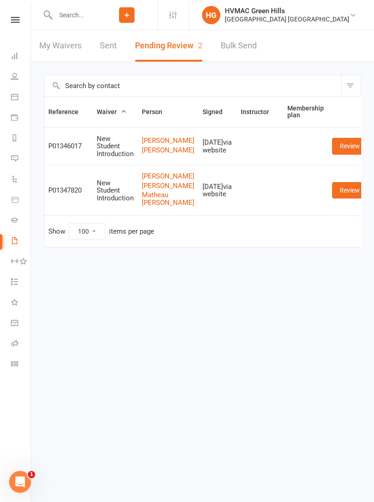
click at [78, 20] on input "text" at bounding box center [73, 15] width 43 height 13
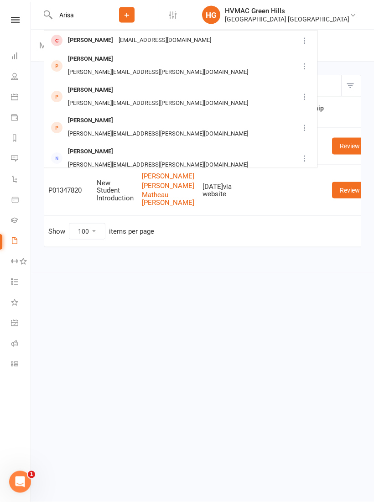
type input "Arisa"
click at [116, 39] on div "[EMAIL_ADDRESS][DOMAIN_NAME]" at bounding box center [165, 40] width 98 height 13
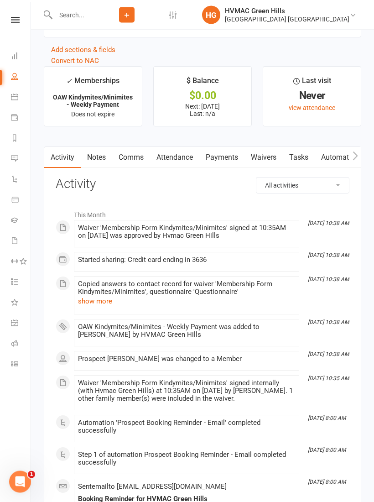
scroll to position [1159, 0]
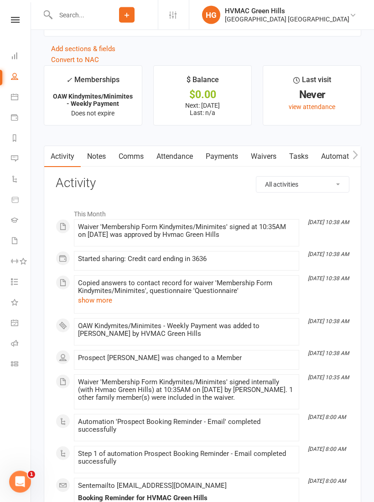
click at [179, 167] on link "Attendance" at bounding box center [174, 156] width 49 height 21
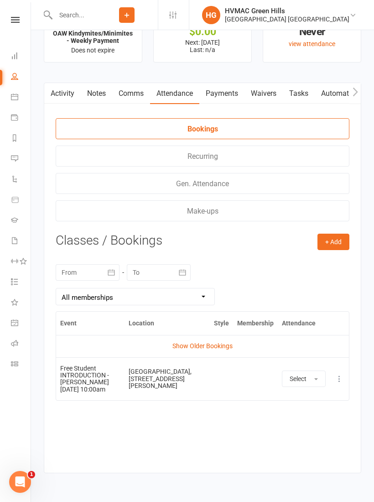
scroll to position [1230, 0]
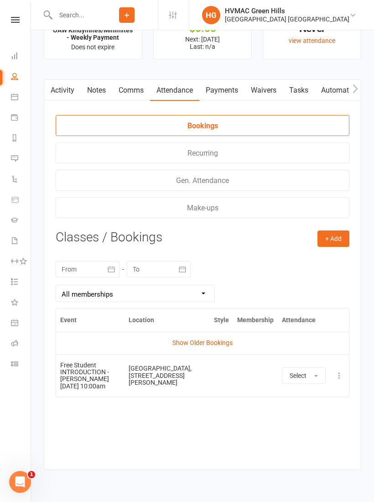
click at [340, 243] on button "+ Add" at bounding box center [334, 238] width 32 height 16
click at [288, 261] on link "Book Event" at bounding box center [304, 259] width 90 height 18
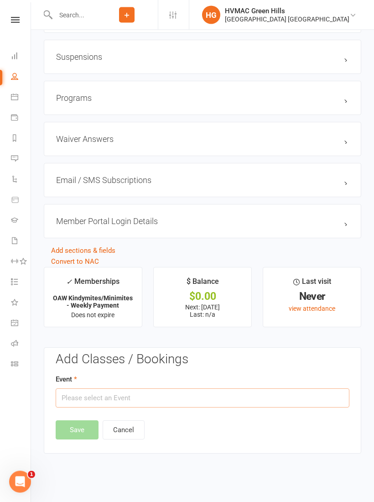
click at [196, 396] on input "text" at bounding box center [203, 398] width 294 height 19
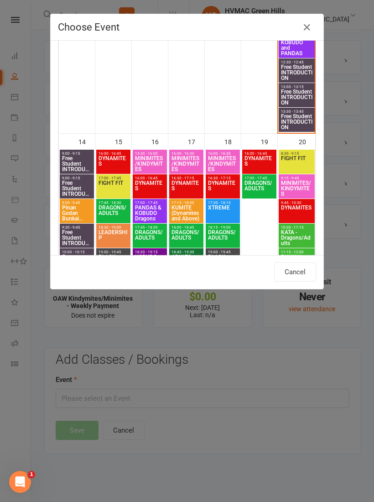
scroll to position [626, 0]
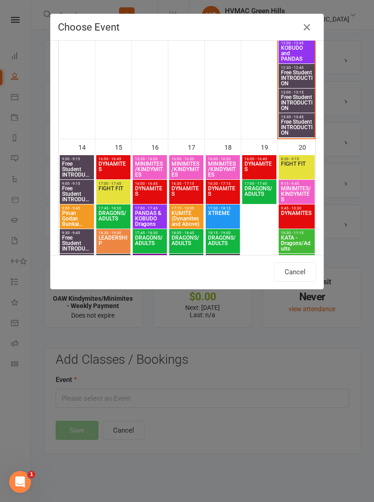
click at [193, 169] on span "MINIMITES/KINDYMITES" at bounding box center [186, 169] width 31 height 16
type input "MINIMITES/KINDYMITES - [DATE] 4:00:00 PM"
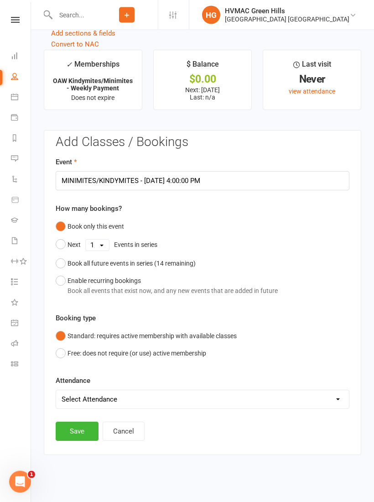
click at [79, 428] on button "Save" at bounding box center [77, 431] width 43 height 19
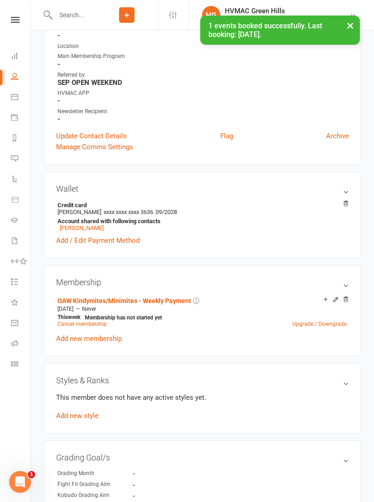
scroll to position [0, 0]
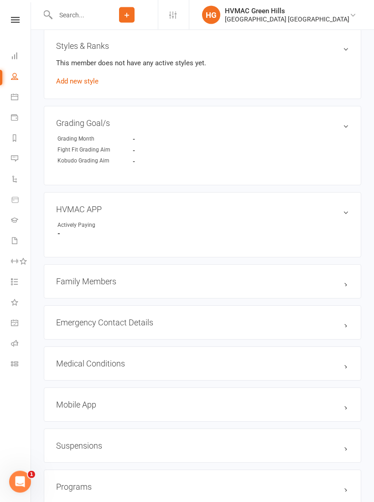
click at [88, 408] on h3 "Mobile App" at bounding box center [202, 405] width 293 height 10
click at [89, 427] on span at bounding box center [86, 422] width 9 height 9
click at [83, 422] on input "checkbox" at bounding box center [83, 422] width 0 height 0
checkbox input "true"
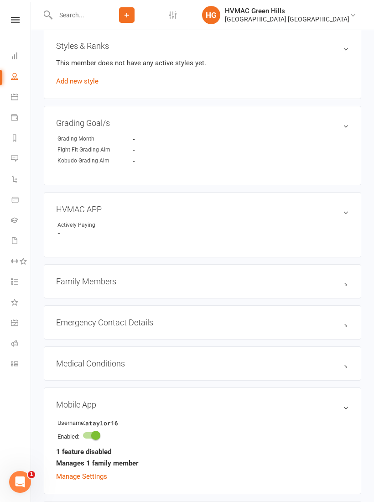
click at [90, 481] on link "Manage Settings" at bounding box center [81, 476] width 51 height 8
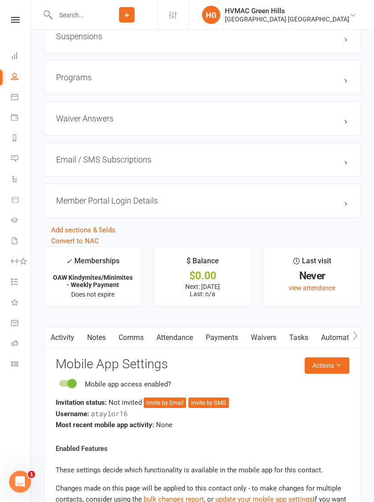
scroll to position [1348, 0]
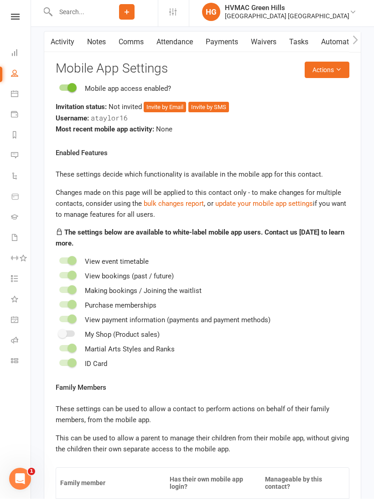
click at [159, 116] on button "Invite by Email" at bounding box center [165, 110] width 42 height 11
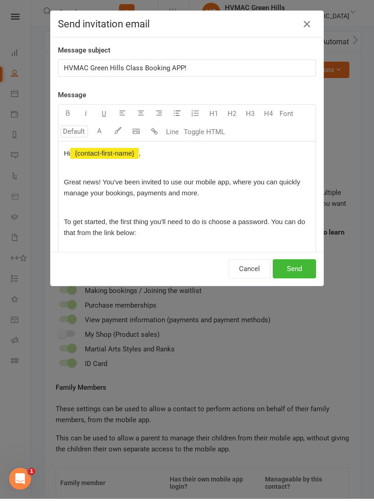
scroll to position [1351, 0]
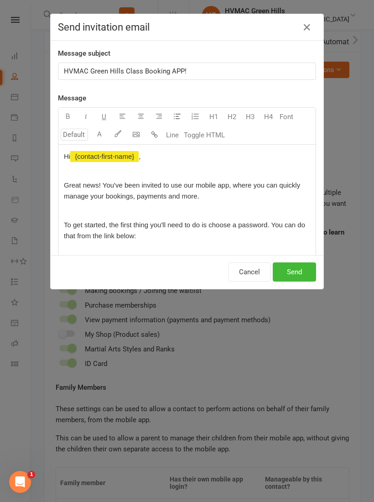
click at [302, 264] on button "Send" at bounding box center [294, 271] width 43 height 19
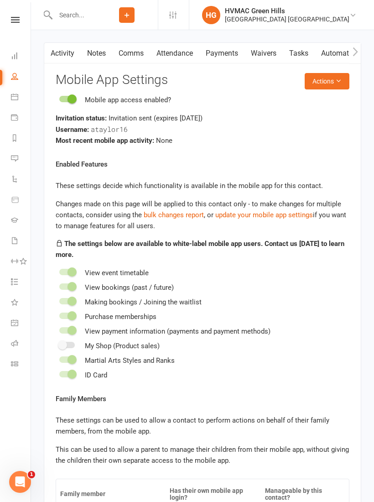
click at [19, 8] on nav "Clubworx Dashboard People Calendar Payments Reports Messages Automations Produc…" at bounding box center [15, 253] width 31 height 502
click at [17, 18] on icon at bounding box center [15, 20] width 9 height 6
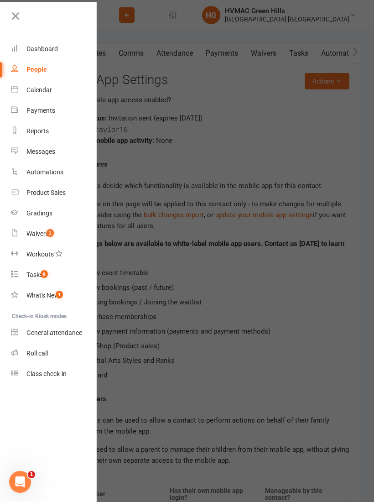
click at [10, 17] on icon at bounding box center [15, 16] width 13 height 13
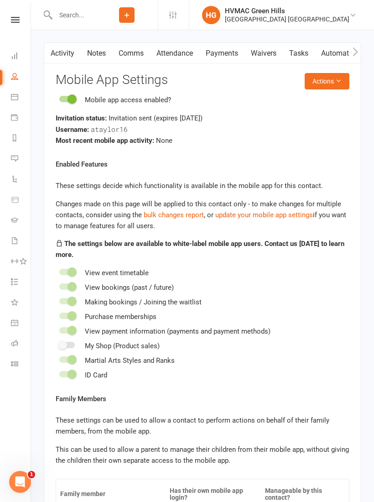
click at [67, 11] on input "text" at bounding box center [73, 15] width 43 height 13
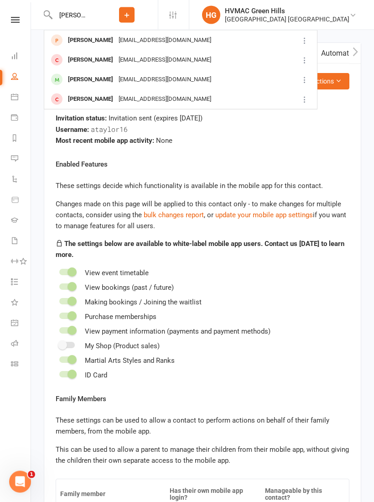
type input "[PERSON_NAME]"
click at [144, 42] on div "[EMAIL_ADDRESS][DOMAIN_NAME]" at bounding box center [165, 40] width 98 height 13
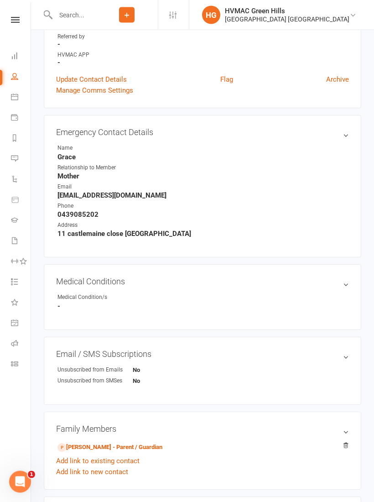
scroll to position [233, 0]
click at [143, 445] on link "[PERSON_NAME] - Parent / Guardian" at bounding box center [110, 447] width 105 height 10
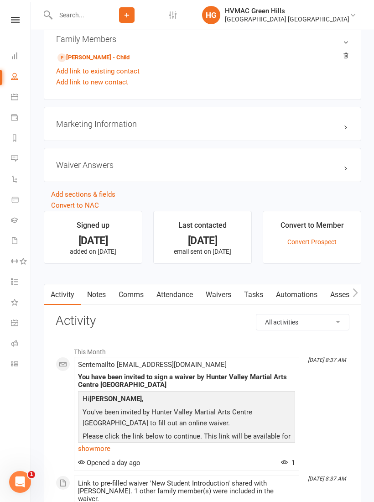
click at [184, 295] on link "Attendance" at bounding box center [174, 294] width 49 height 21
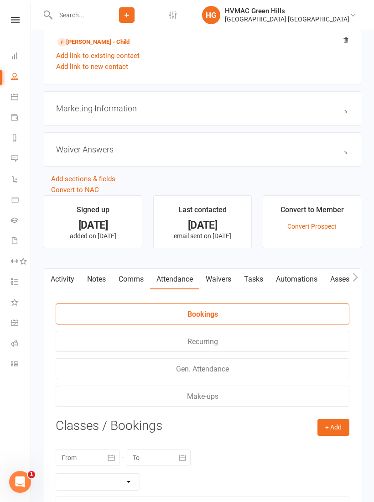
click at [225, 280] on link "Waivers" at bounding box center [218, 279] width 38 height 21
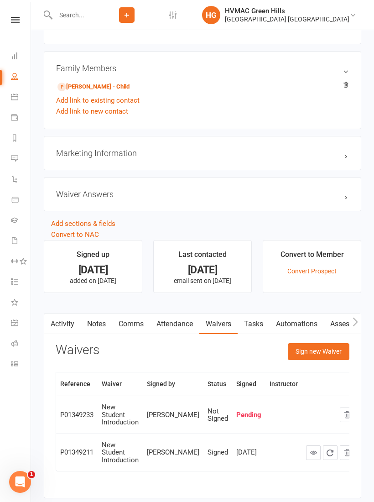
click at [328, 354] on button "Sign new Waiver" at bounding box center [319, 351] width 62 height 16
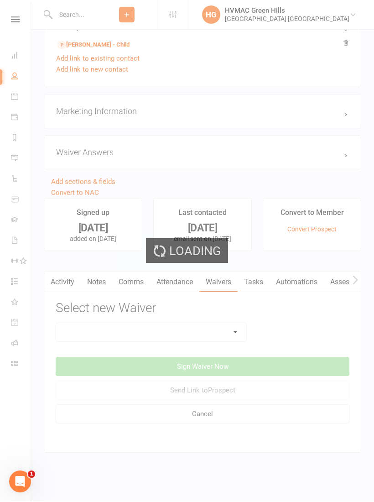
scroll to position [643, 0]
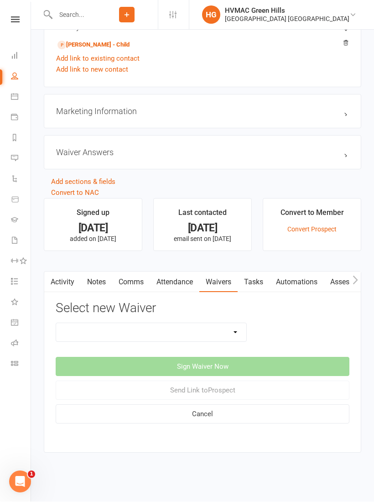
click at [233, 327] on select "3 months free Membership 8 Week Fitness Challenge Basic Membership Form Cancell…" at bounding box center [151, 333] width 190 height 18
select select "5630"
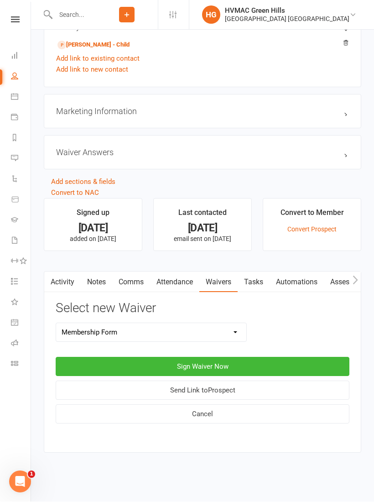
click at [261, 358] on button "Sign Waiver Now" at bounding box center [203, 366] width 294 height 19
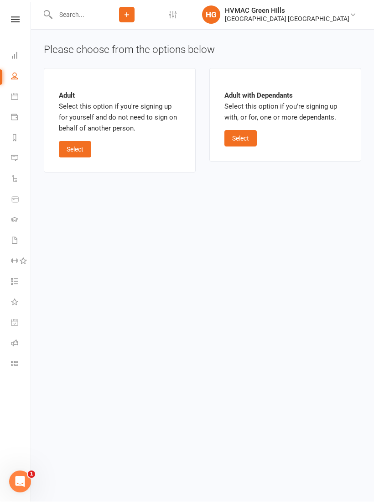
click at [233, 131] on button "Select" at bounding box center [241, 139] width 32 height 16
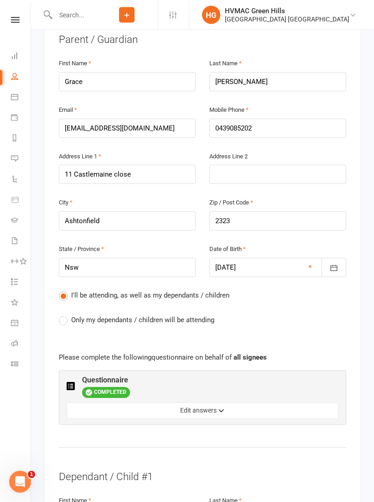
click at [60, 315] on label "Only my dependants / children will be attending" at bounding box center [137, 320] width 156 height 11
click at [60, 315] on input "Only my dependants / children will be attending" at bounding box center [62, 315] width 6 height 0
radio input "true"
radio input "false"
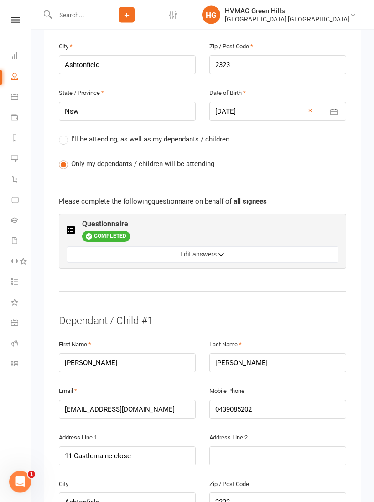
scroll to position [446, 0]
click at [11, 22] on icon at bounding box center [15, 20] width 9 height 6
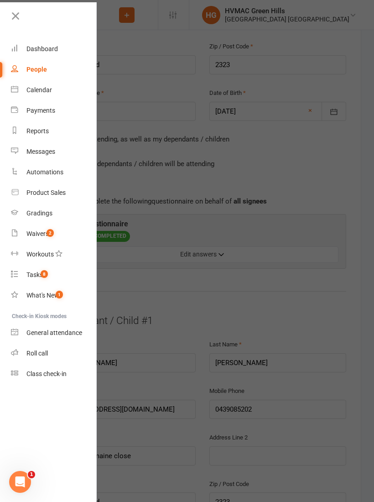
click at [23, 19] on link at bounding box center [53, 19] width 88 height 21
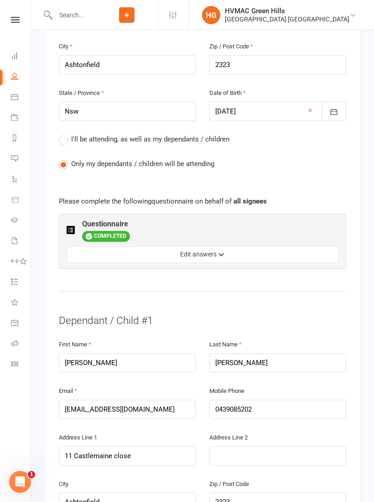
click at [64, 18] on input "text" at bounding box center [73, 15] width 43 height 13
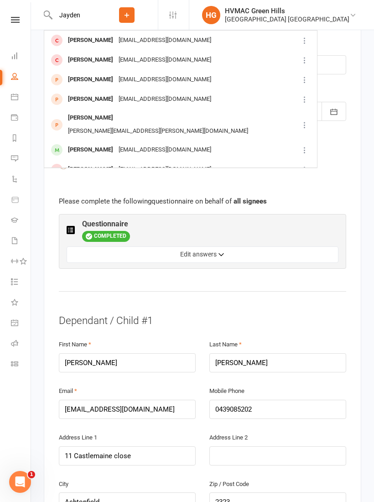
type input "Jayden"
click at [141, 77] on div "[EMAIL_ADDRESS][DOMAIN_NAME]" at bounding box center [165, 79] width 98 height 13
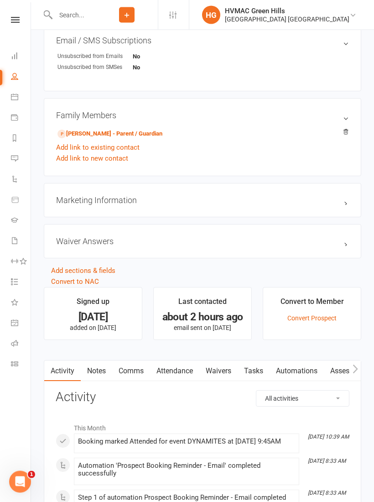
scroll to position [566, 0]
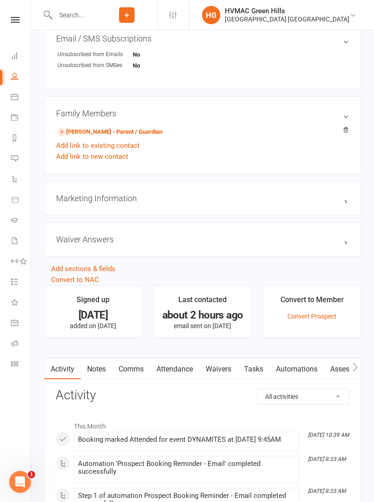
click at [147, 130] on link "[PERSON_NAME] - Parent / Guardian" at bounding box center [110, 132] width 105 height 10
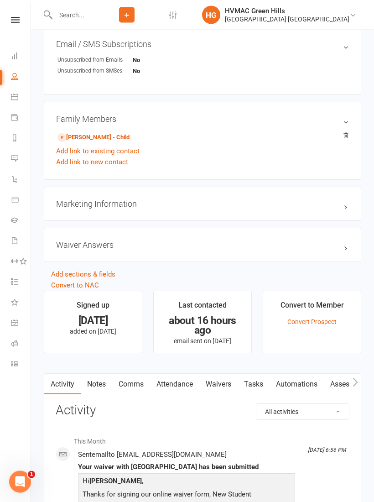
click at [225, 390] on link "Waivers" at bounding box center [218, 384] width 38 height 21
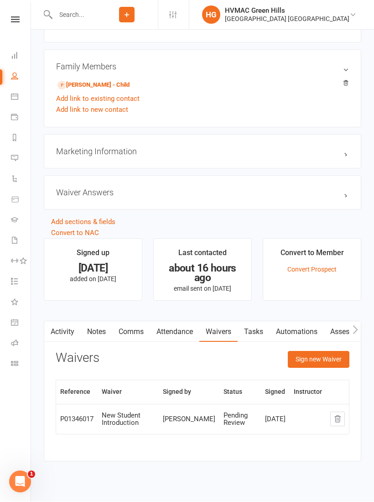
click at [327, 361] on button "Sign new Waiver" at bounding box center [319, 359] width 62 height 16
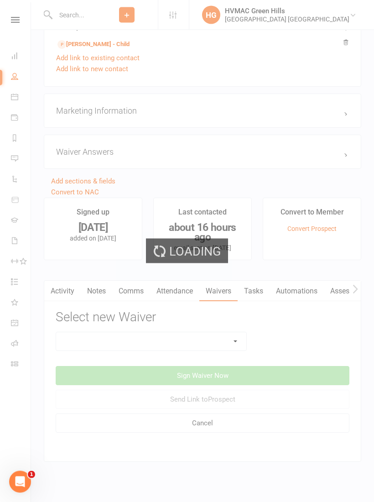
scroll to position [655, 0]
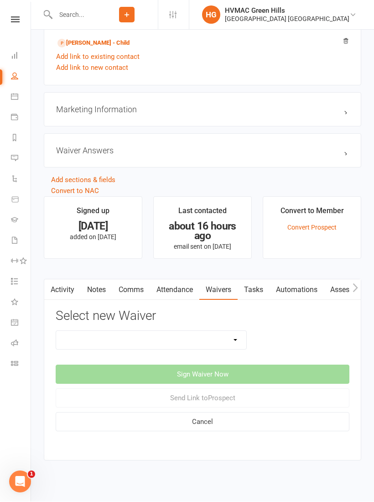
click at [233, 344] on select "3 months free Membership 8 Week Fitness Challenge Basic Membership Form Cancell…" at bounding box center [151, 340] width 190 height 18
select select "5630"
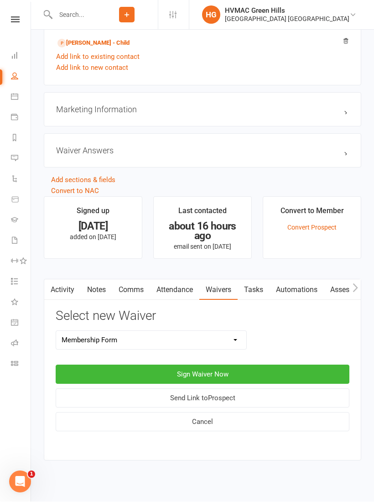
click at [253, 370] on button "Sign Waiver Now" at bounding box center [203, 374] width 294 height 19
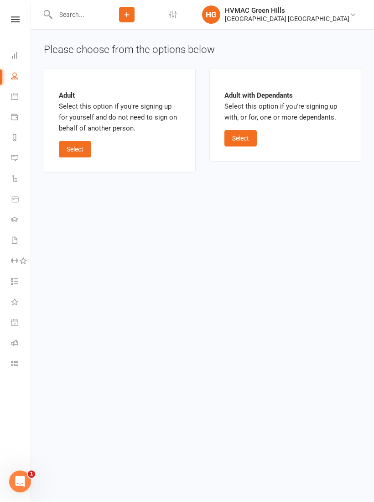
click at [238, 126] on div "Adult with Dependants Select this option if you're signing up with, or for, one…" at bounding box center [286, 115] width 122 height 63
click at [246, 138] on button "Select" at bounding box center [241, 139] width 32 height 16
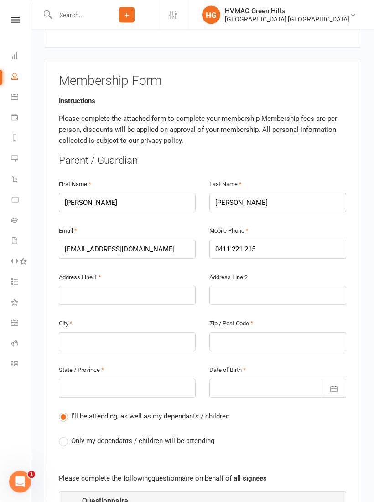
click at [83, 436] on span "Only my dependants / children will be attending" at bounding box center [142, 441] width 143 height 10
click at [65, 436] on input "Only my dependants / children will be attending" at bounding box center [62, 436] width 6 height 0
radio input "true"
radio input "false"
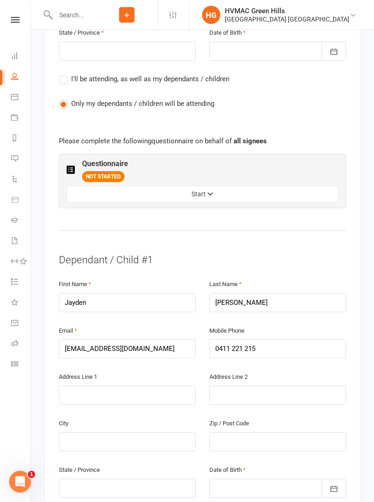
scroll to position [507, 0]
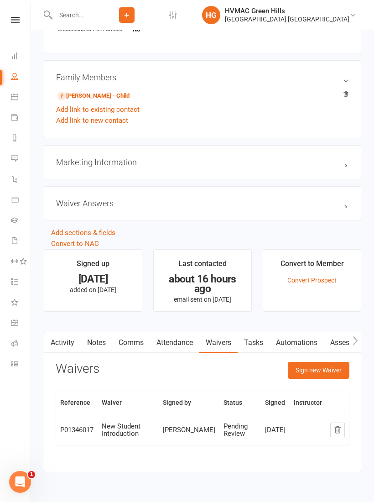
scroll to position [613, 0]
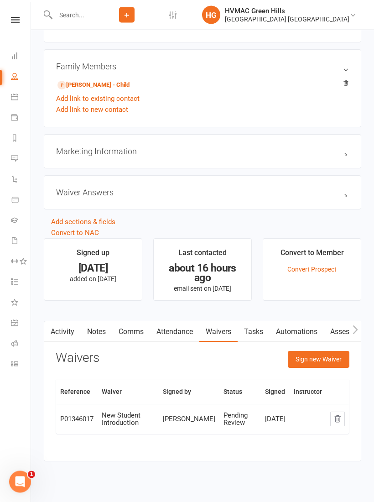
click at [324, 354] on button "Sign new Waiver" at bounding box center [319, 359] width 62 height 16
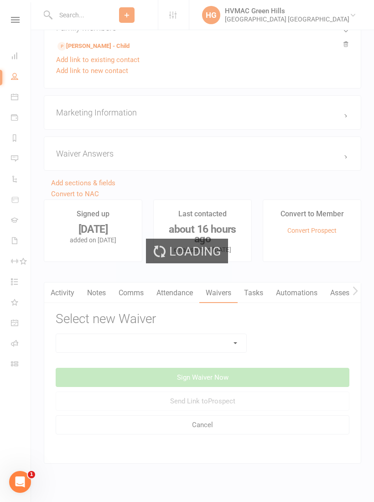
scroll to position [655, 0]
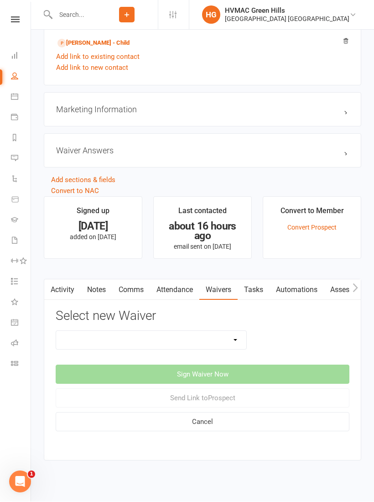
click at [235, 331] on select "3 months free Membership 8 Week Fitness Challenge Basic Membership Form Cancell…" at bounding box center [151, 340] width 190 height 18
select select "5630"
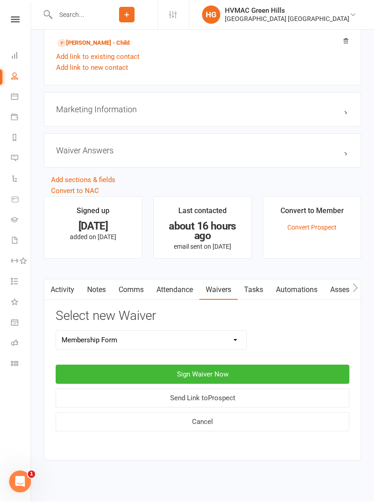
click at [229, 374] on button "Sign Waiver Now" at bounding box center [203, 374] width 294 height 19
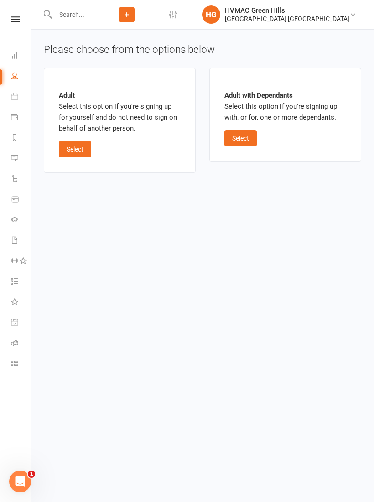
click at [243, 131] on button "Select" at bounding box center [241, 139] width 32 height 16
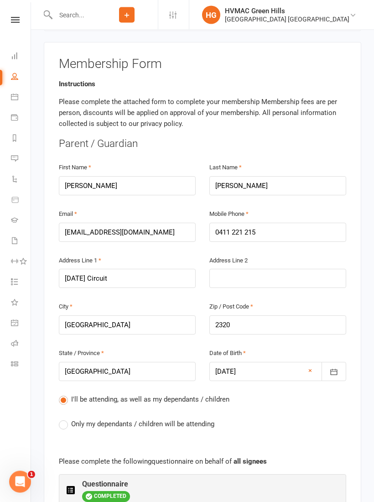
click at [69, 419] on label "Only my dependants / children will be attending" at bounding box center [137, 424] width 156 height 11
click at [65, 419] on input "Only my dependants / children will be attending" at bounding box center [62, 419] width 6 height 0
radio input "true"
radio input "false"
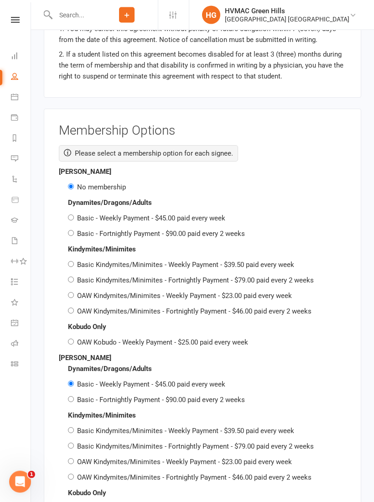
scroll to position [1513, 0]
click at [77, 396] on label "Basic - Fortnightly Payment - $90.00 paid every 2 weeks" at bounding box center [161, 400] width 168 height 8
click at [74, 397] on input "Basic - Fortnightly Payment - $90.00 paid every 2 weeks" at bounding box center [71, 400] width 6 height 6
radio input "true"
radio input "false"
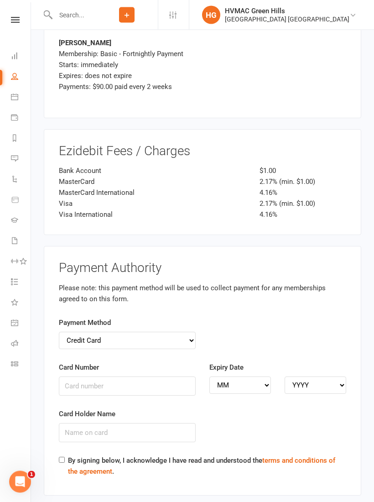
scroll to position [2095, 0]
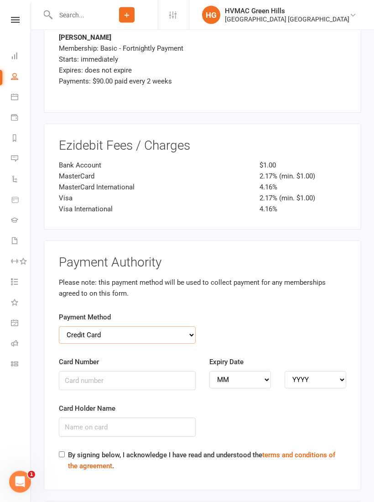
click at [191, 327] on select "Credit Card Bank Account" at bounding box center [127, 335] width 137 height 17
select select "bank_account"
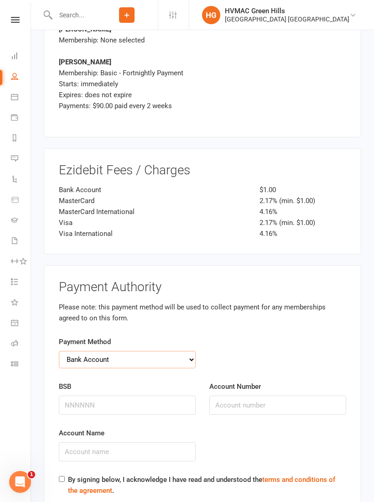
scroll to position [2073, 0]
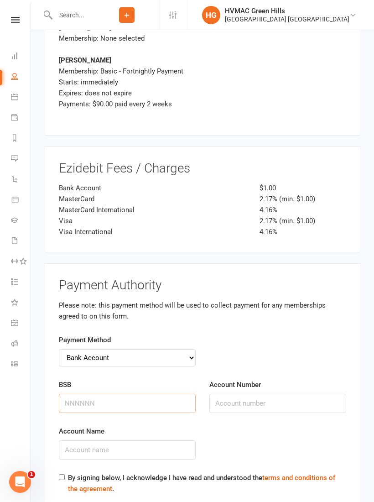
click at [105, 394] on input "BSB" at bounding box center [127, 403] width 137 height 19
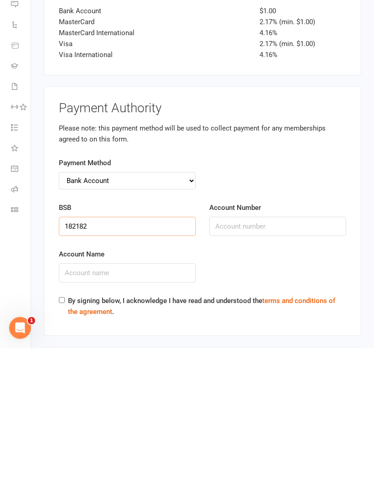
type input "182182"
click at [247, 371] on input "Account Number" at bounding box center [277, 380] width 137 height 19
type input "015544802"
click at [93, 418] on input "Account Name" at bounding box center [127, 427] width 137 height 19
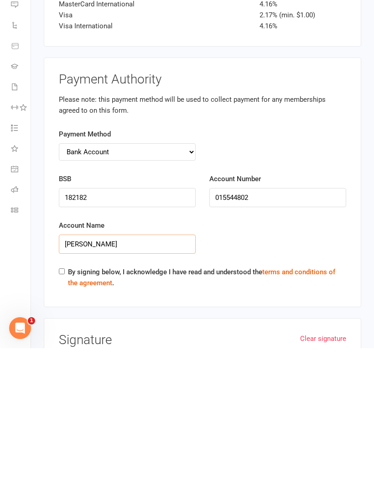
type input "[PERSON_NAME]"
click at [62, 422] on input "By signing below, I acknowledge I have read and understood the terms and condit…" at bounding box center [62, 425] width 6 height 6
checkbox input "true"
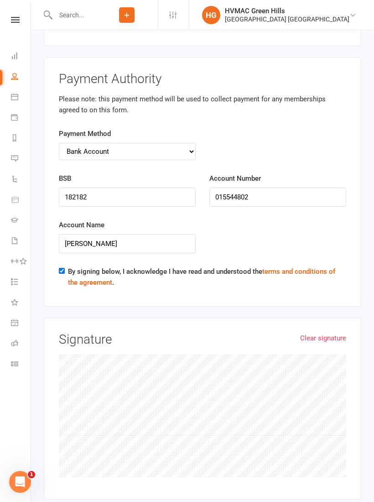
click at [319, 333] on link "Clear signature" at bounding box center [323, 338] width 46 height 11
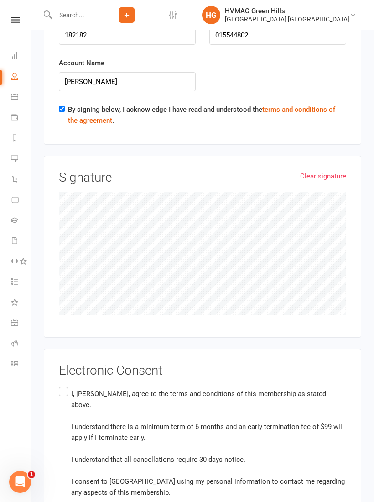
scroll to position [2454, 0]
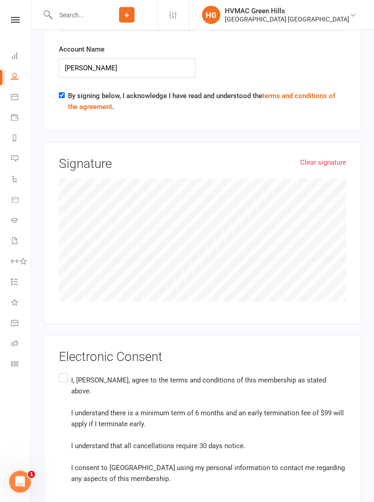
click at [68, 372] on label "I, [PERSON_NAME], agree to the terms and conditions of this membership as state…" at bounding box center [203, 430] width 288 height 116
click at [65, 372] on input "I, [PERSON_NAME], agree to the terms and conditions of this membership as state…" at bounding box center [62, 372] width 6 height 0
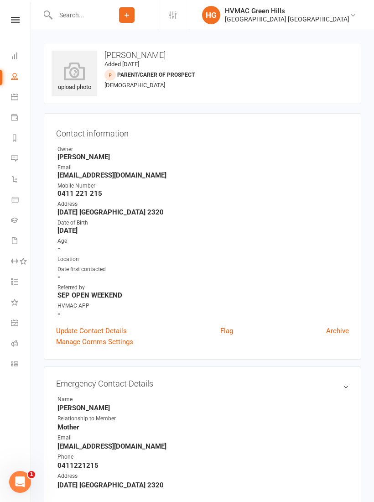
click at [19, 10] on nav "Clubworx Dashboard People Calendar Payments Reports Messages Automations Produc…" at bounding box center [15, 253] width 31 height 502
click at [10, 13] on nav "Clubworx Dashboard People Calendar Payments Reports Messages Automations Produc…" at bounding box center [15, 253] width 31 height 502
click at [18, 18] on icon at bounding box center [15, 20] width 9 height 6
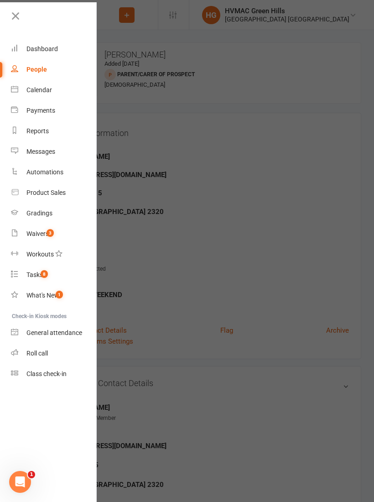
click at [44, 227] on link "Waivers 3" at bounding box center [54, 234] width 86 height 21
select select "100"
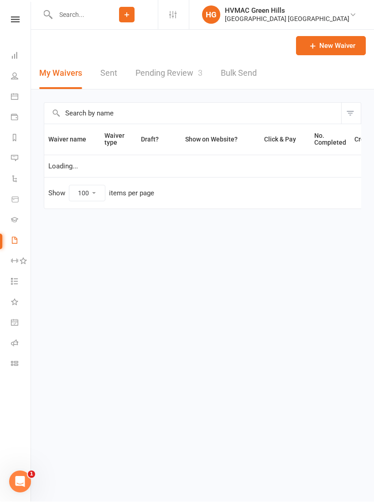
scroll to position [0, 0]
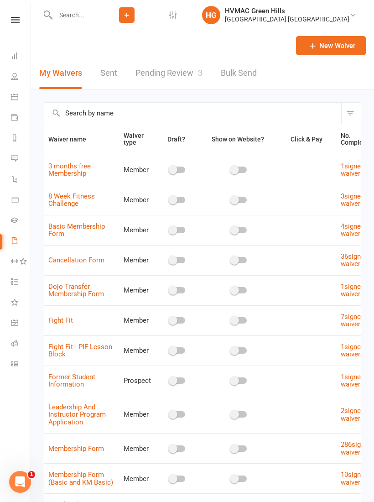
click at [178, 75] on link "Pending Review 3" at bounding box center [169, 73] width 67 height 31
select select "100"
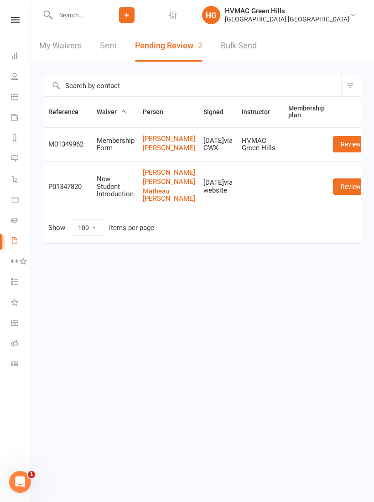
click at [346, 149] on link "Review" at bounding box center [351, 144] width 36 height 16
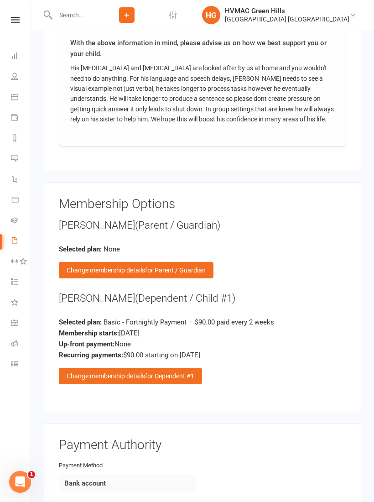
scroll to position [1249, 0]
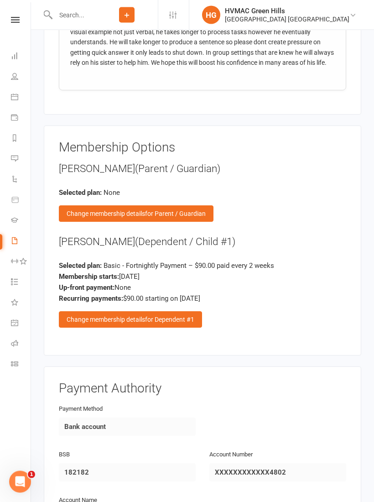
click at [177, 316] on span "for Dependent #1" at bounding box center [169, 319] width 49 height 7
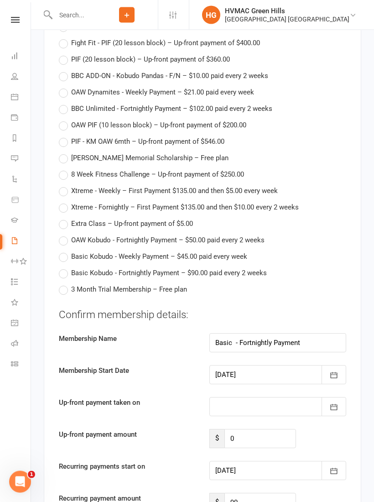
click at [334, 366] on button "button" at bounding box center [334, 375] width 25 height 19
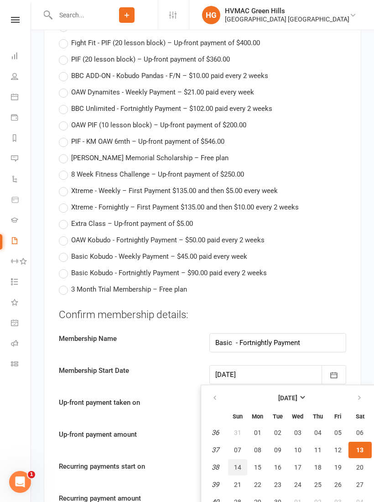
click at [239, 464] on span "14" at bounding box center [237, 467] width 7 height 7
type input "[DATE]"
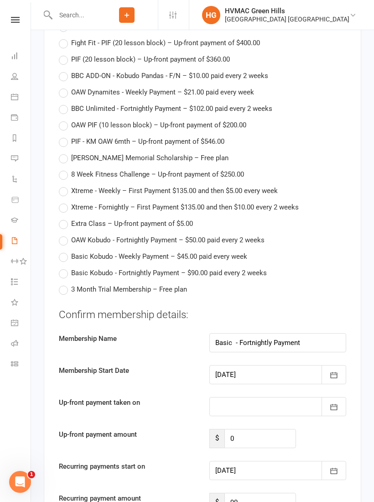
click at [340, 461] on button "button" at bounding box center [334, 470] width 25 height 19
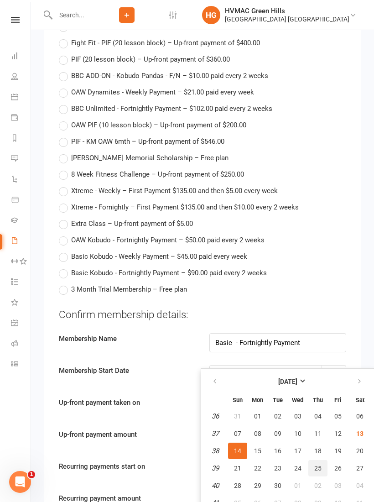
click at [319, 465] on span "25" at bounding box center [317, 468] width 7 height 7
type input "[DATE]"
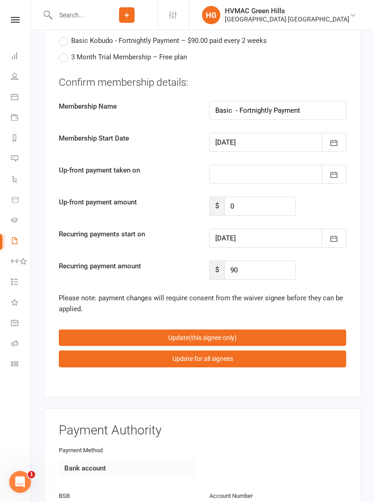
click at [239, 330] on button "Update (this signee only)" at bounding box center [203, 338] width 288 height 16
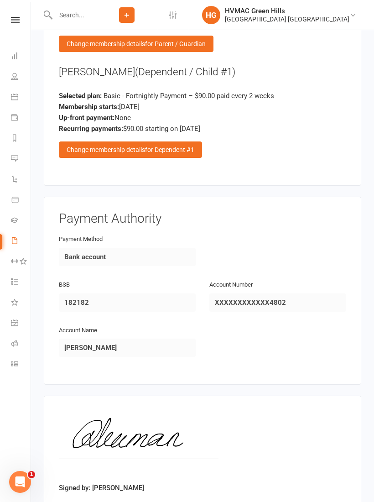
scroll to position [1419, 0]
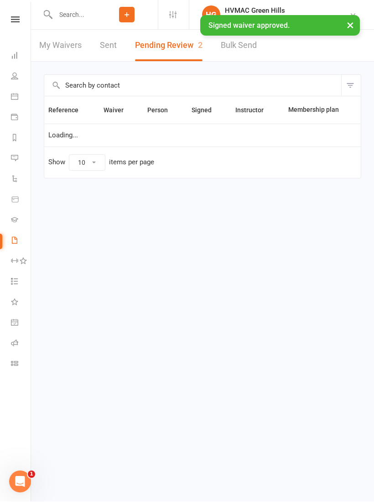
select select "100"
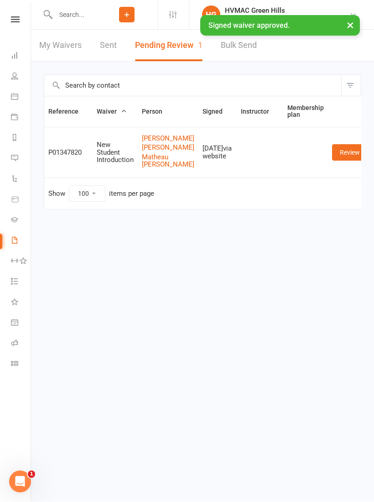
click at [71, 9] on input "text" at bounding box center [73, 15] width 43 height 13
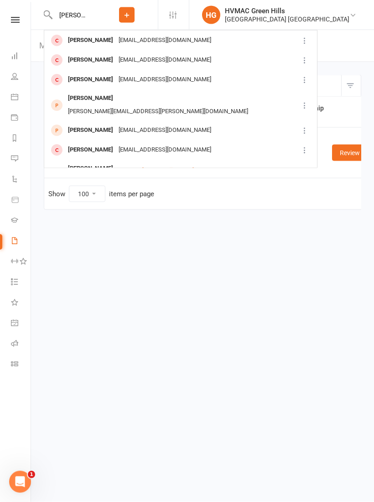
type input "[PERSON_NAME]"
click at [88, 78] on div "[PERSON_NAME]" at bounding box center [90, 79] width 51 height 13
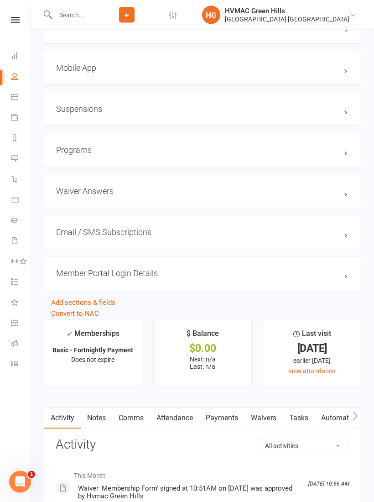
click at [105, 73] on h3 "Mobile App" at bounding box center [202, 68] width 293 height 10
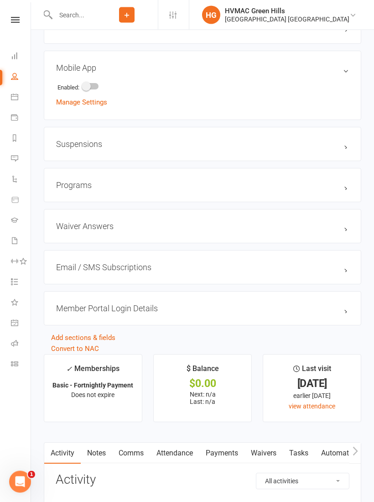
scroll to position [906, 0]
click at [77, 73] on h3 "Mobile App" at bounding box center [202, 68] width 293 height 10
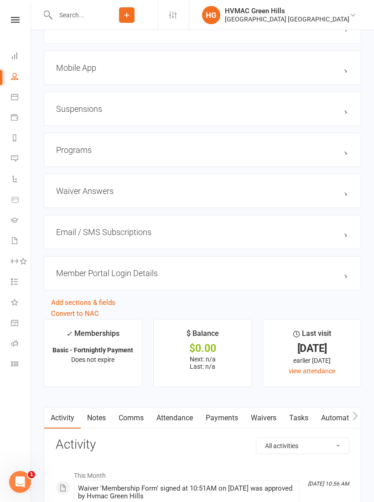
click at [91, 68] on h3 "Mobile App" at bounding box center [202, 68] width 293 height 10
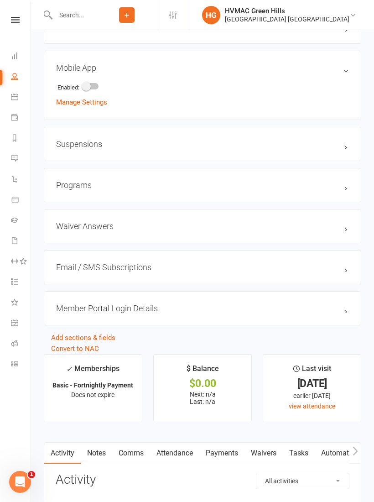
click at [96, 89] on div at bounding box center [91, 86] width 16 height 6
click at [83, 85] on input "checkbox" at bounding box center [83, 85] width 0 height 0
checkbox input "true"
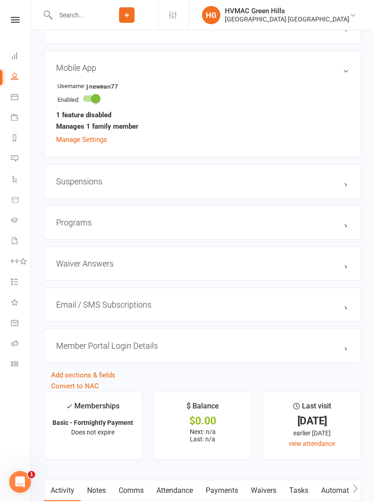
click at [87, 137] on div "Username: jnewman77 Enabled: 1 feature disabled Manages 1 family member Manage …" at bounding box center [202, 112] width 293 height 66
click at [90, 140] on link "Manage Settings" at bounding box center [81, 140] width 51 height 8
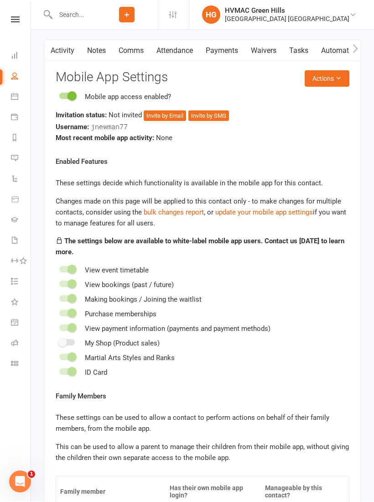
scroll to position [1351, 0]
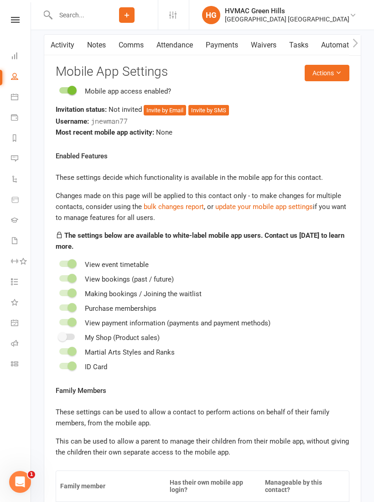
click at [161, 115] on button "Invite by Email" at bounding box center [165, 110] width 42 height 11
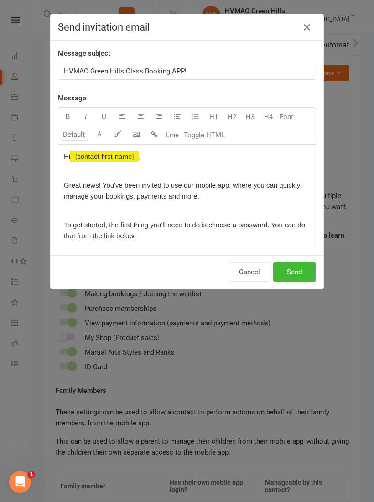
click at [291, 267] on button "Send" at bounding box center [294, 271] width 43 height 19
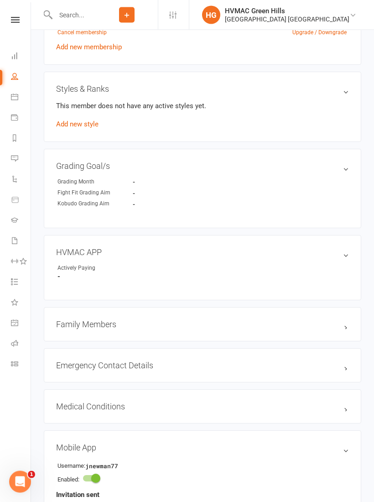
scroll to position [533, 0]
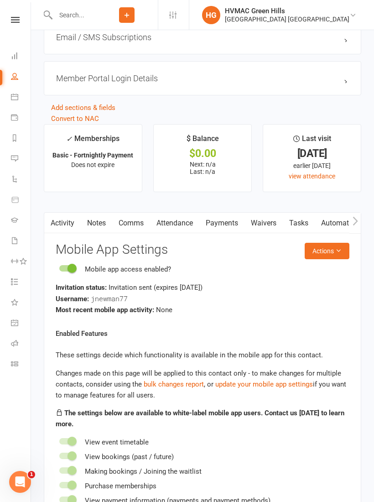
click at [183, 231] on link "Attendance" at bounding box center [174, 223] width 49 height 21
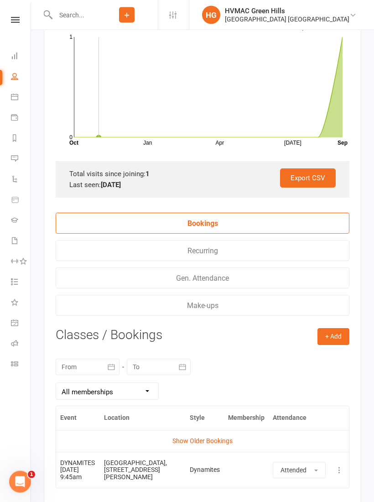
scroll to position [1446, 0]
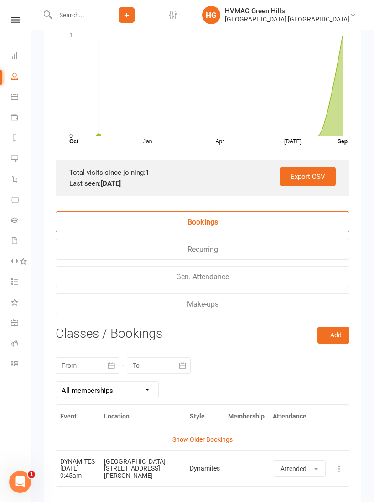
click at [338, 334] on button "+ Add" at bounding box center [334, 335] width 32 height 16
click at [292, 356] on link "Book Event" at bounding box center [304, 356] width 90 height 18
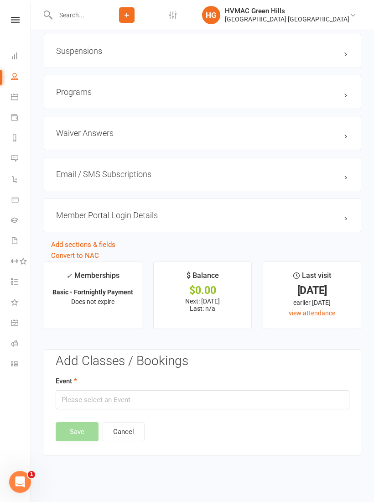
scroll to position [1052, 0]
click at [150, 403] on input "text" at bounding box center [203, 399] width 294 height 19
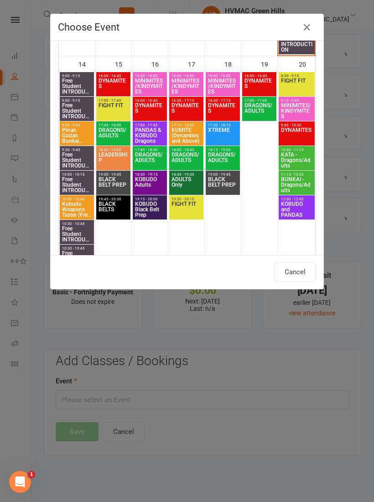
scroll to position [711, 0]
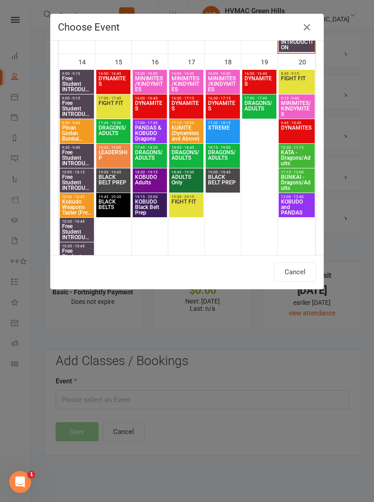
click at [148, 106] on span "DYNAMITES" at bounding box center [150, 108] width 31 height 16
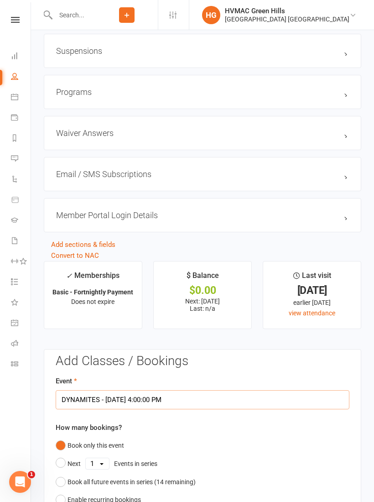
click at [162, 406] on input "DYNAMITES - [DATE] 4:00:00 PM" at bounding box center [203, 399] width 294 height 19
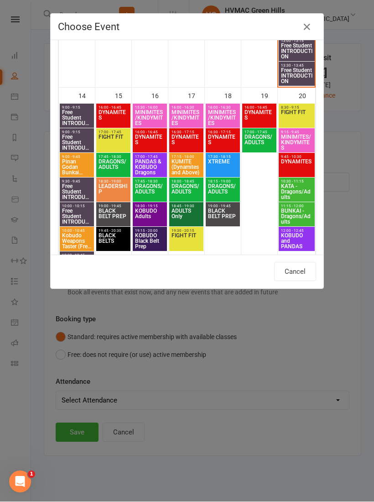
scroll to position [678, 0]
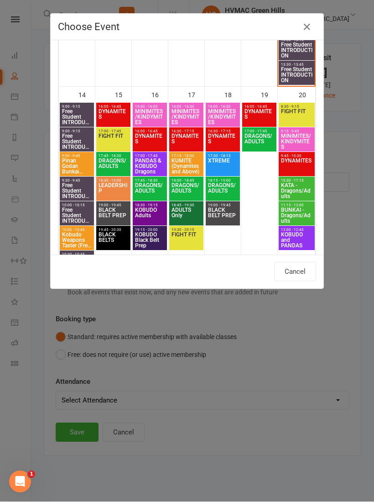
click at [194, 138] on span "DYNAMITES" at bounding box center [186, 142] width 31 height 16
type input "DYNAMITES - [DATE] 4:30:00 PM"
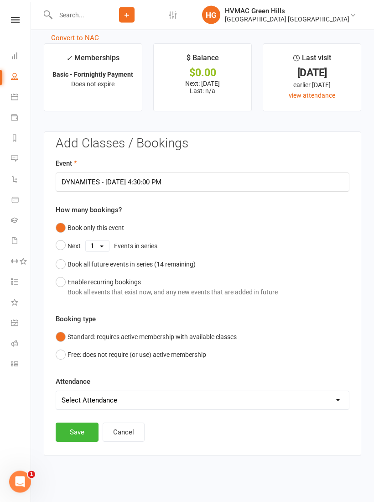
click at [84, 437] on button "Save" at bounding box center [77, 432] width 43 height 19
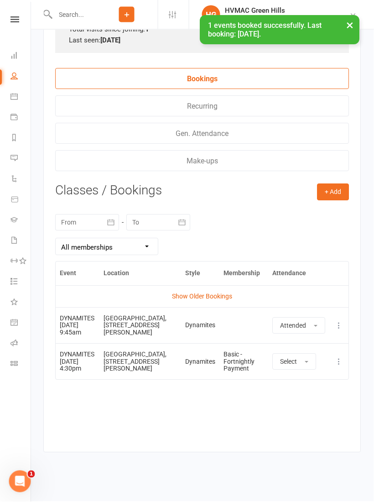
scroll to position [1598, 14]
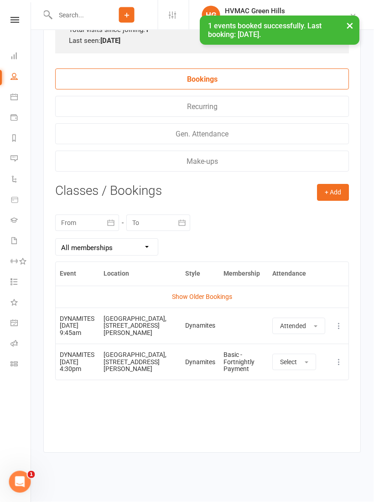
click at [318, 188] on button "+ Add" at bounding box center [334, 192] width 32 height 16
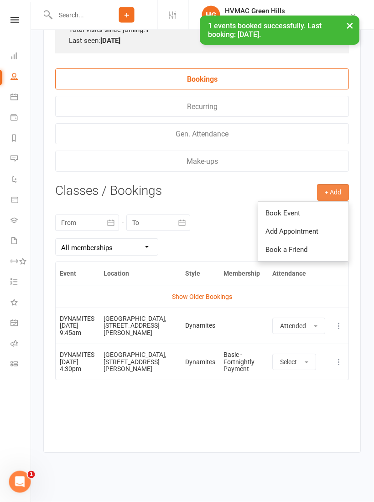
scroll to position [1598, 0]
click at [286, 204] on link "Book Event" at bounding box center [304, 213] width 90 height 18
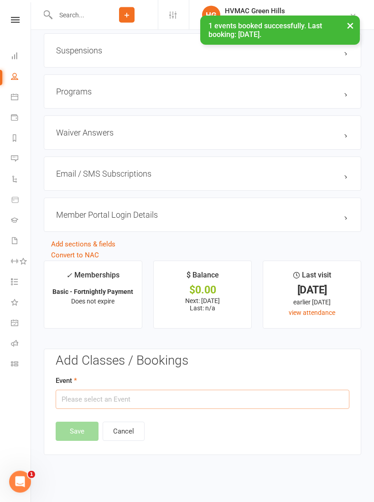
click at [179, 405] on input "text" at bounding box center [203, 399] width 294 height 19
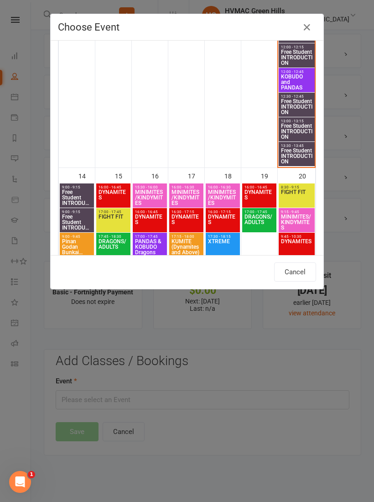
scroll to position [618, 0]
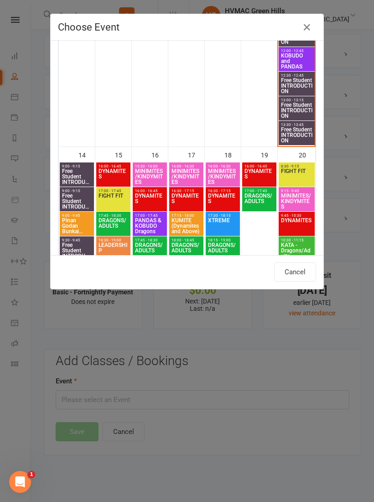
click at [262, 170] on span "DYNAMITES" at bounding box center [259, 176] width 31 height 16
type input "DYNAMITES - [DATE] 4:00:00 PM"
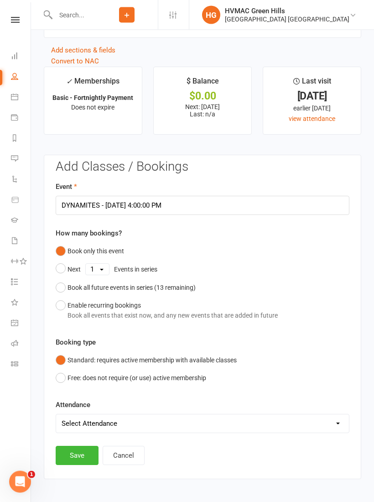
scroll to position [1249, 0]
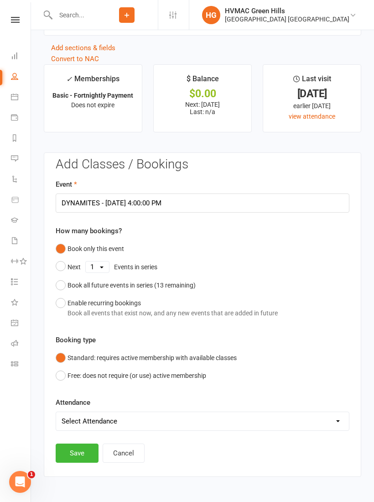
click at [84, 457] on button "Save" at bounding box center [77, 453] width 43 height 19
